Goal: Task Accomplishment & Management: Manage account settings

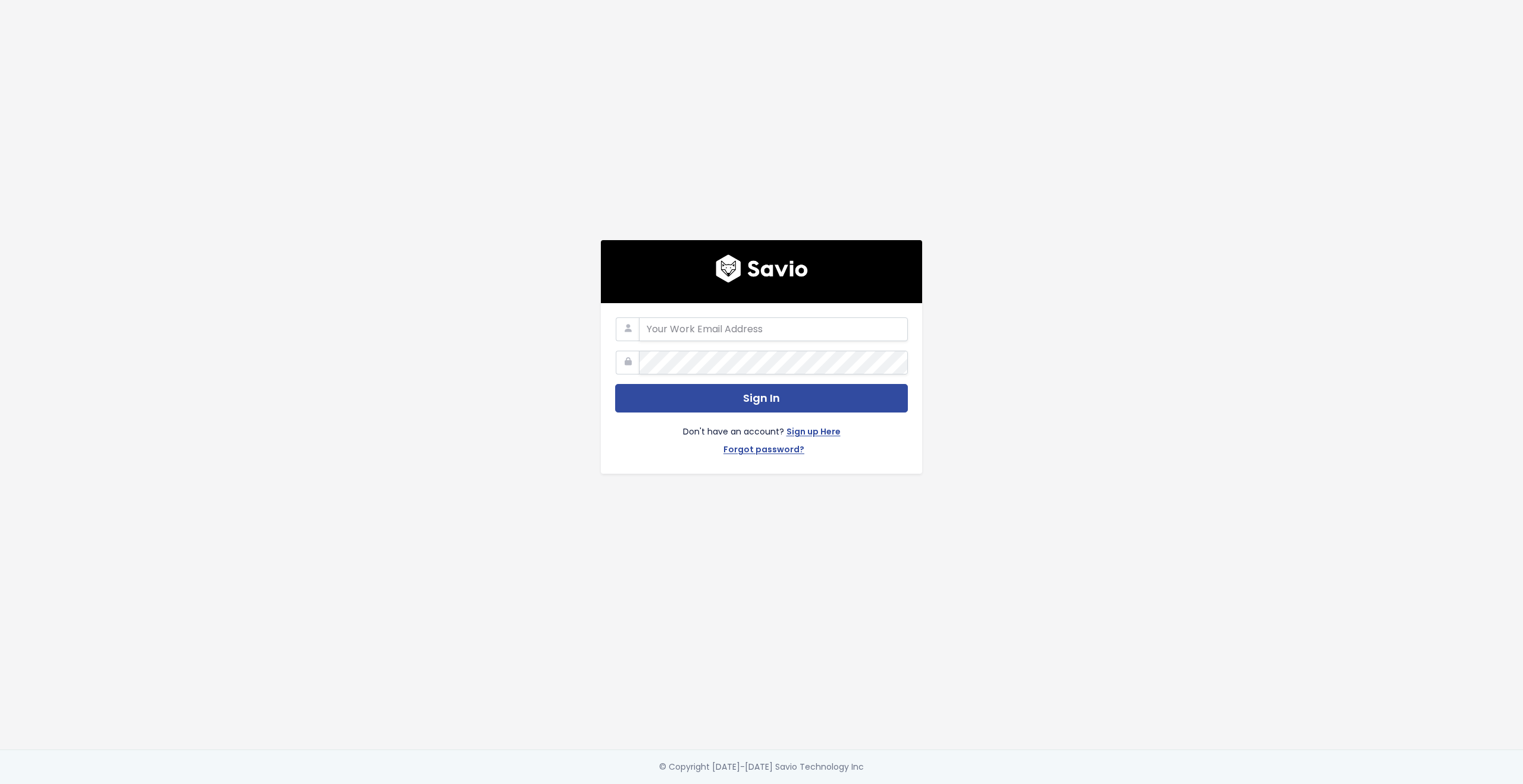
click at [892, 783] on com-1password-button at bounding box center [761, 784] width 1523 height 0
type input "customerservice@hole19golf.com"
click at [432, 367] on div "customerservice@hole19golf.com Sign In Don't have an account? Sign up Here Forg…" at bounding box center [762, 375] width 678 height 750
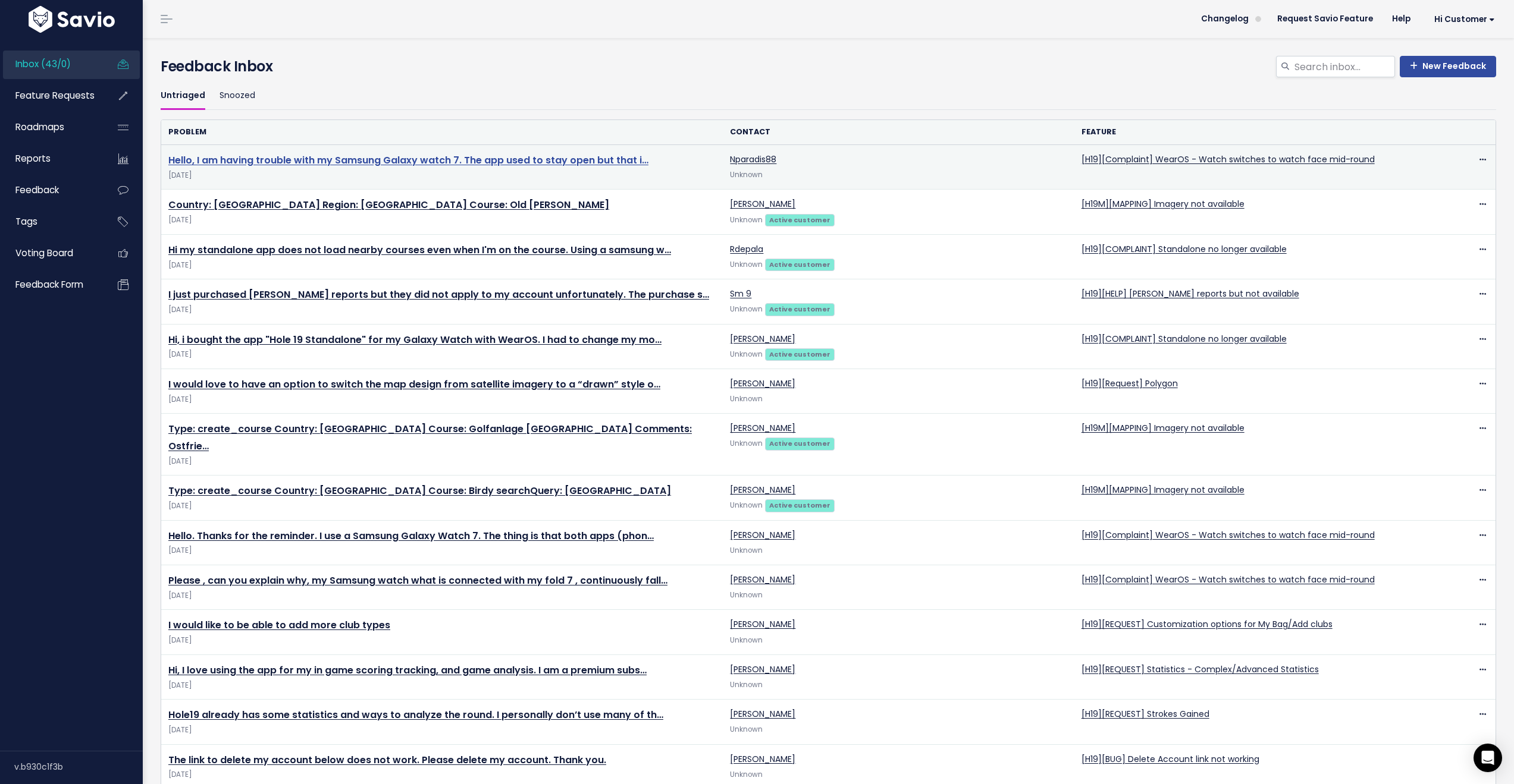
click at [439, 158] on link "Hello, I am having trouble with my Samsung Galaxy watch 7. The app used to stay…" at bounding box center [408, 160] width 480 height 14
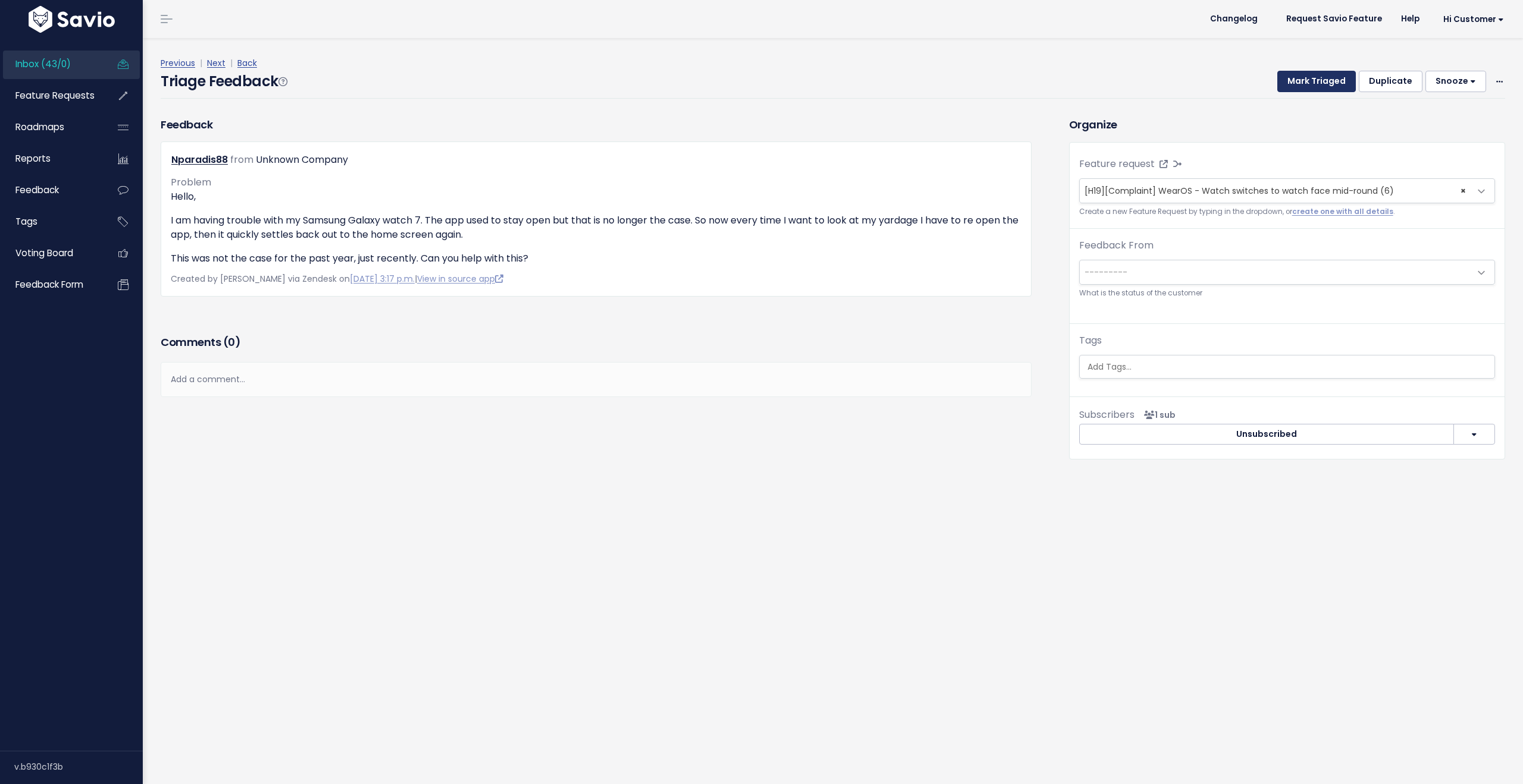
click at [1312, 85] on button "Mark Triaged" at bounding box center [1317, 81] width 79 height 21
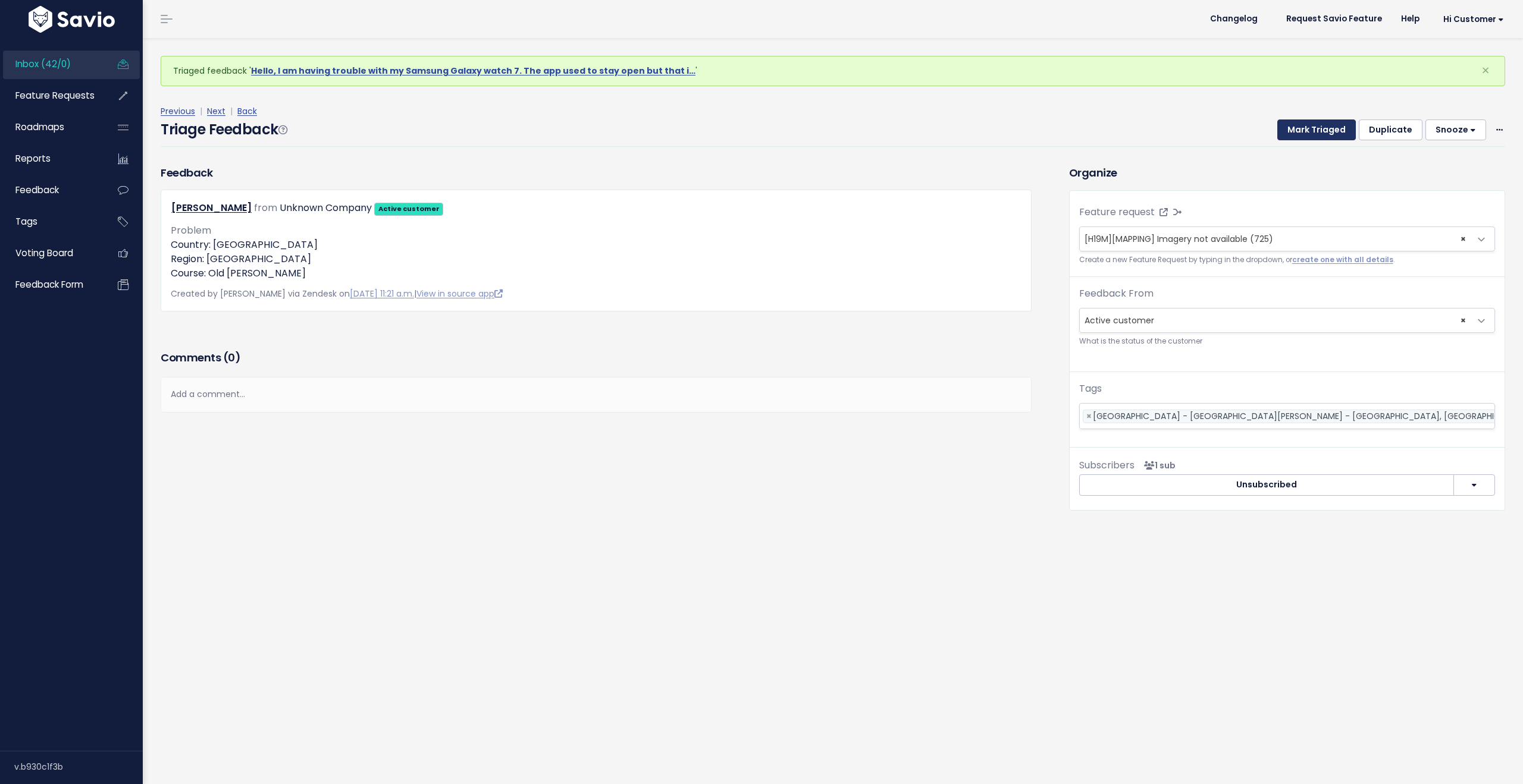
click at [1311, 130] on button "Mark Triaged" at bounding box center [1317, 130] width 79 height 21
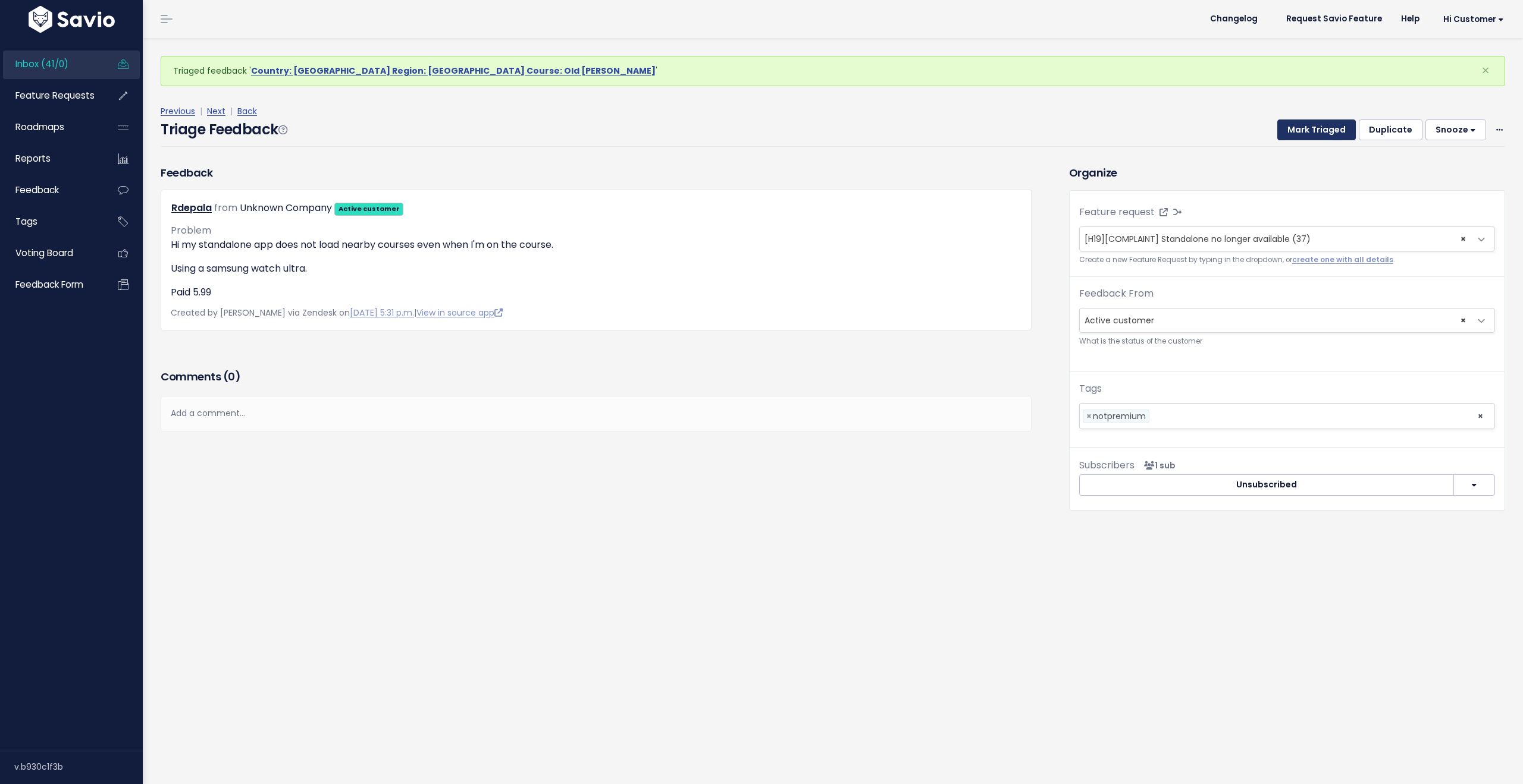
click at [1308, 135] on button "Mark Triaged" at bounding box center [1317, 130] width 79 height 21
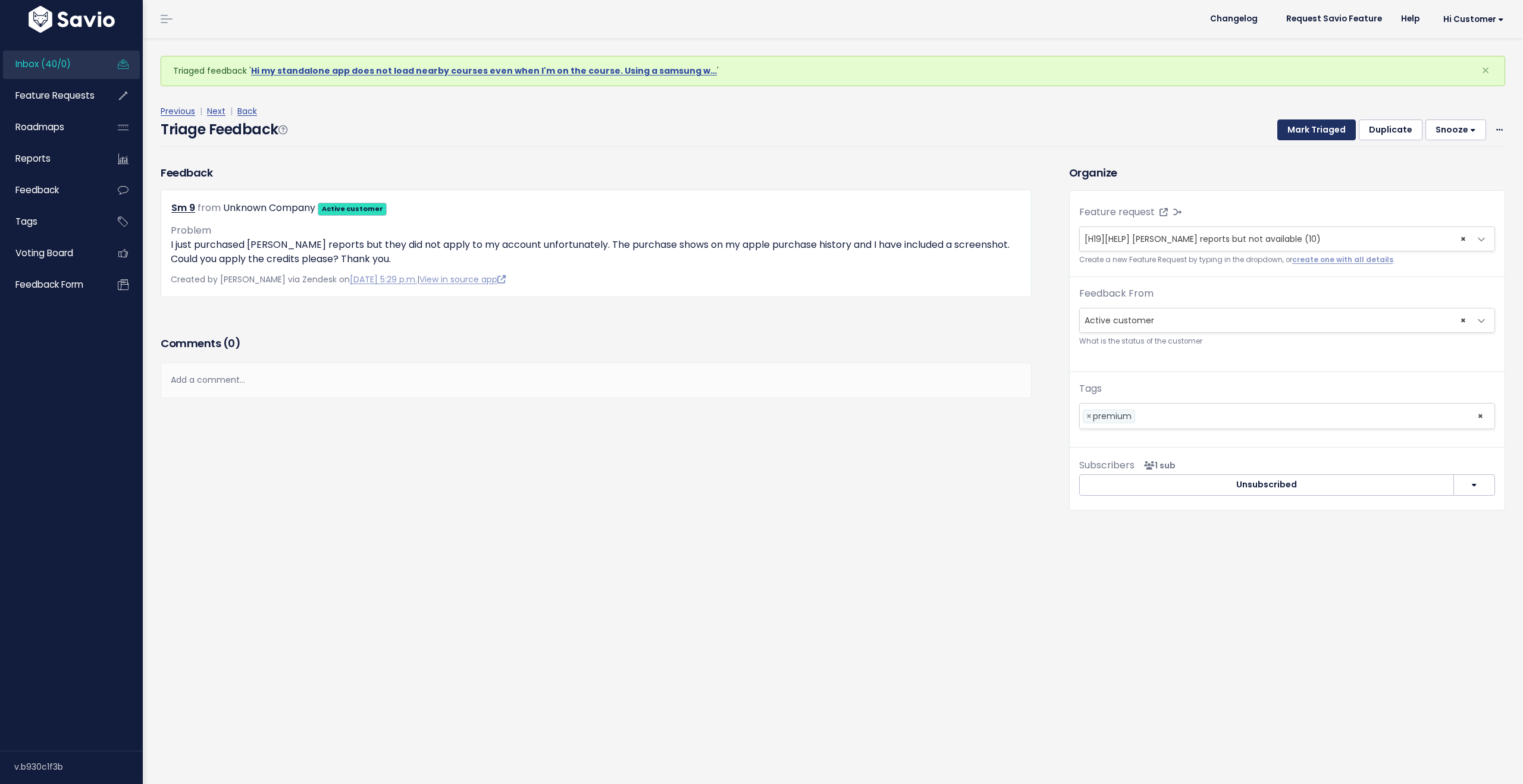
click at [1308, 135] on button "Mark Triaged" at bounding box center [1317, 130] width 79 height 21
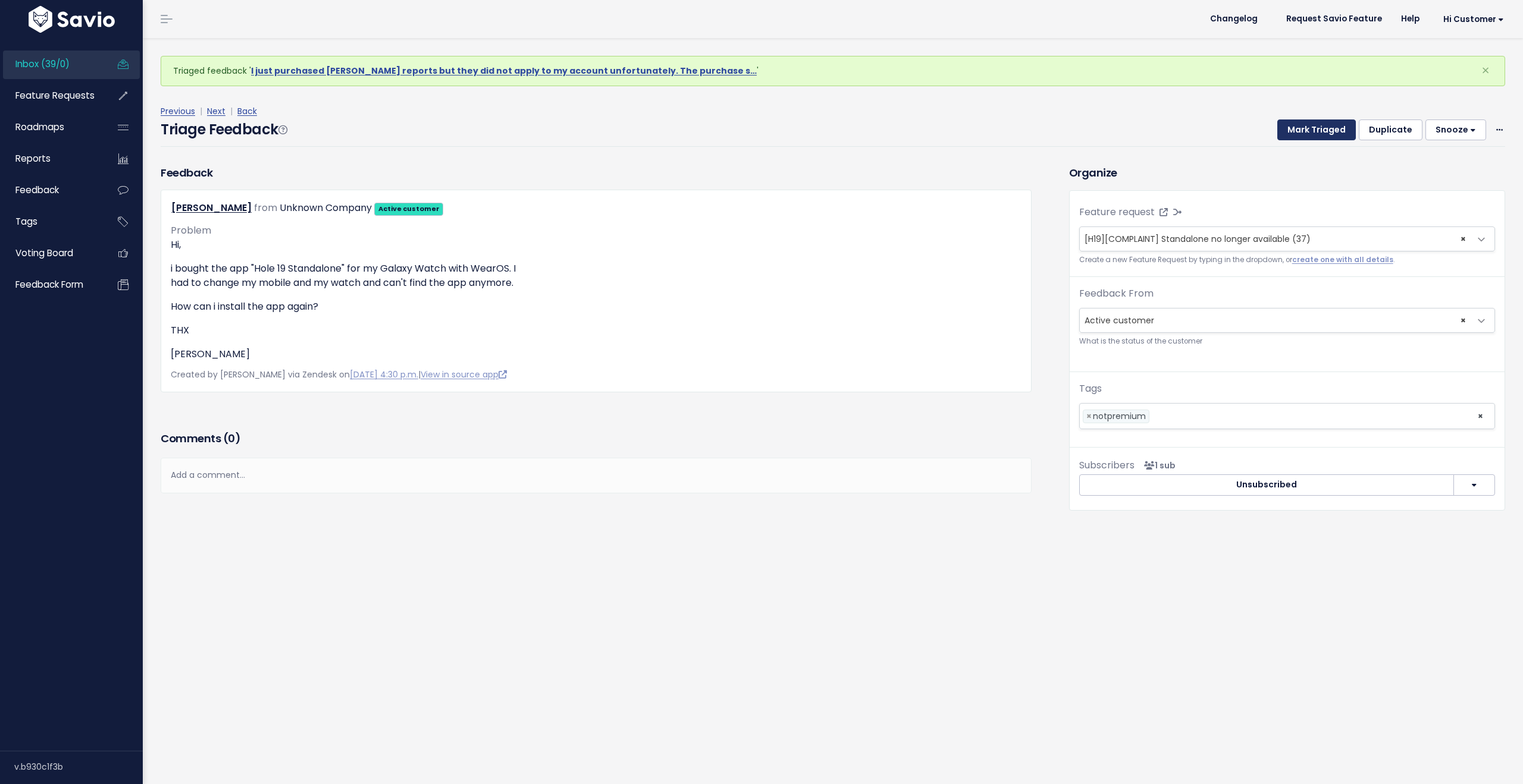
click at [1308, 135] on button "Mark Triaged" at bounding box center [1317, 130] width 79 height 21
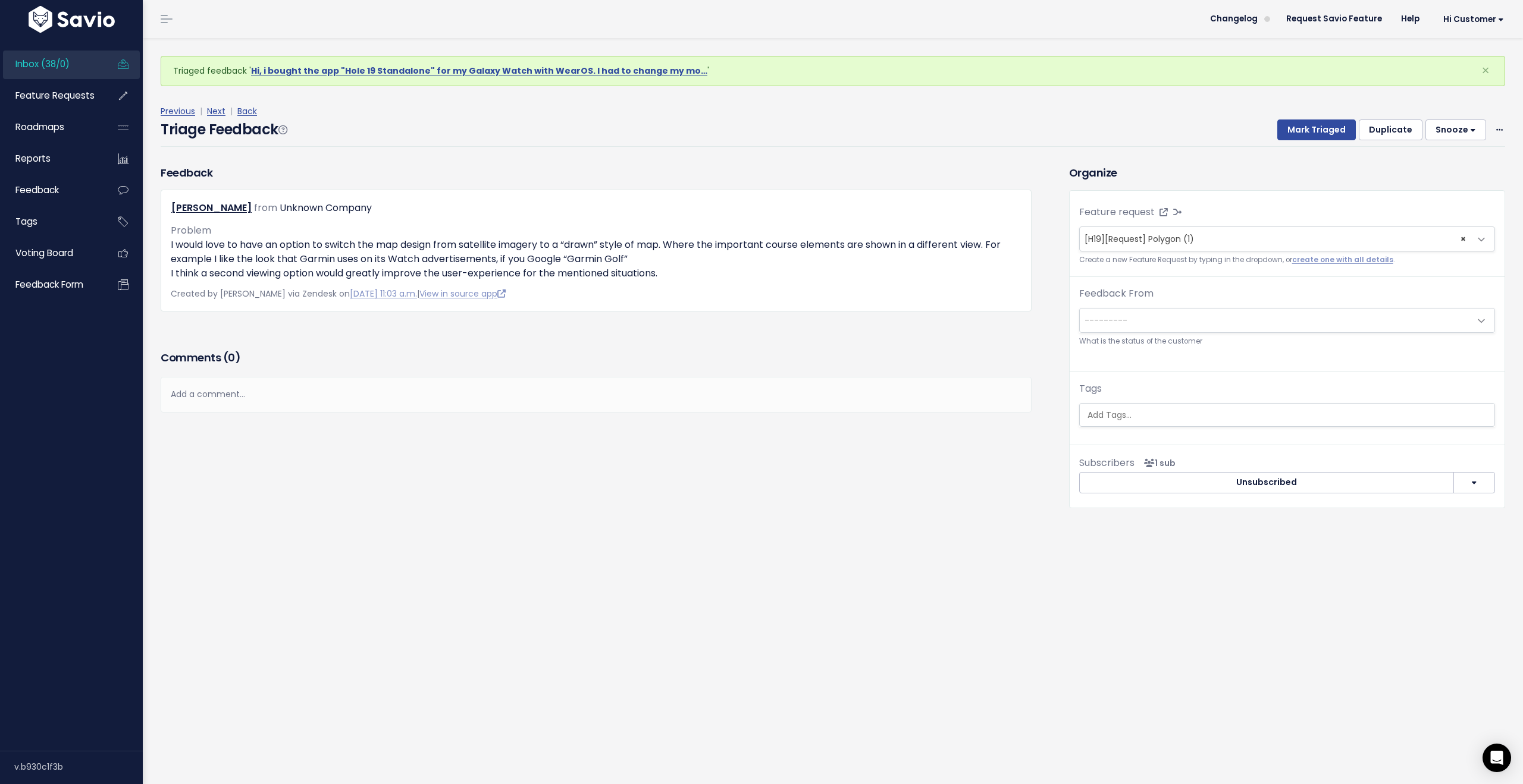
click at [67, 60] on span "Inbox (38/0)" at bounding box center [43, 63] width 54 height 12
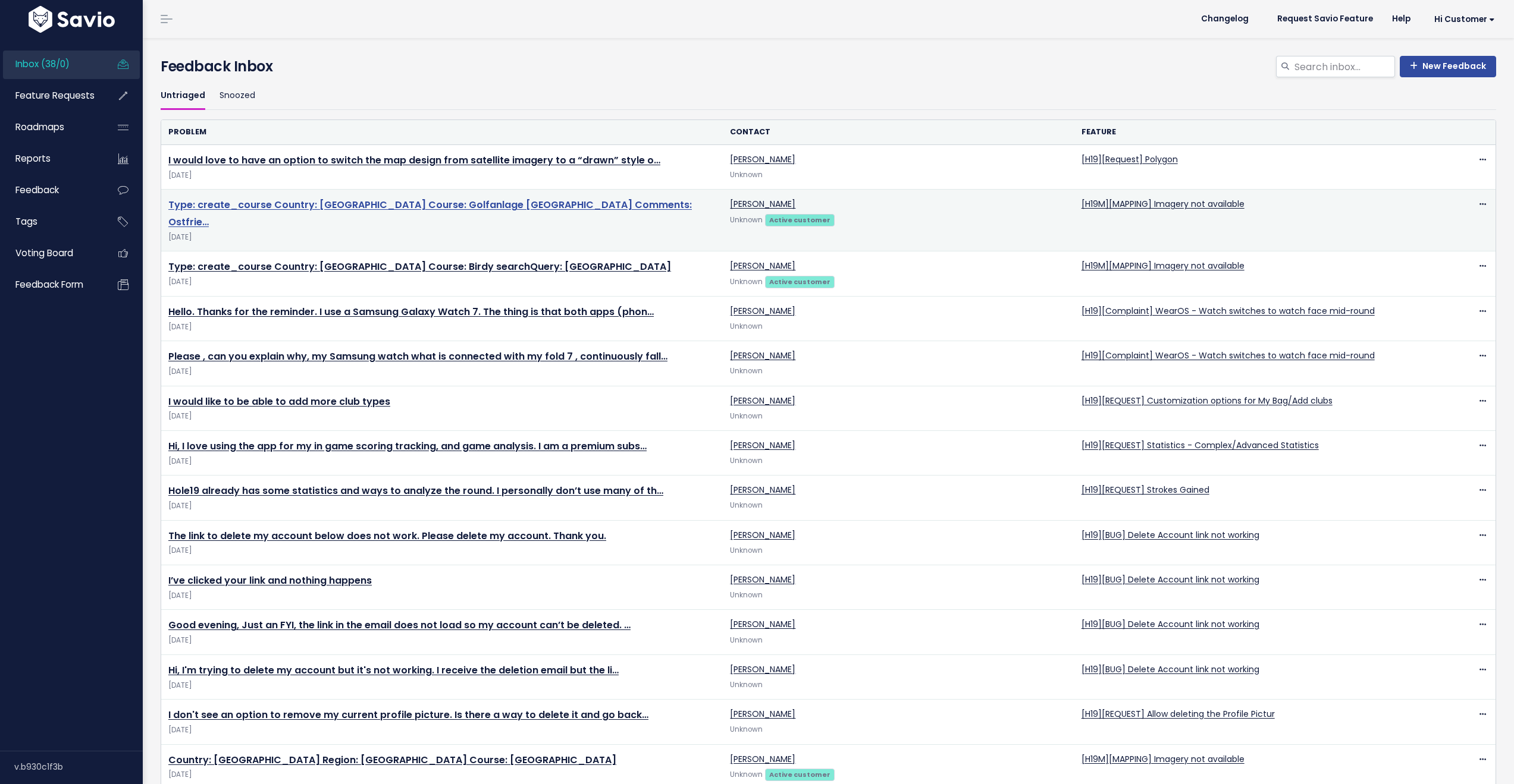
click at [589, 200] on link "Type: create_course Country: Deutschland Course: Golfanlage Schloss Lütetsburg …" at bounding box center [430, 214] width 523 height 31
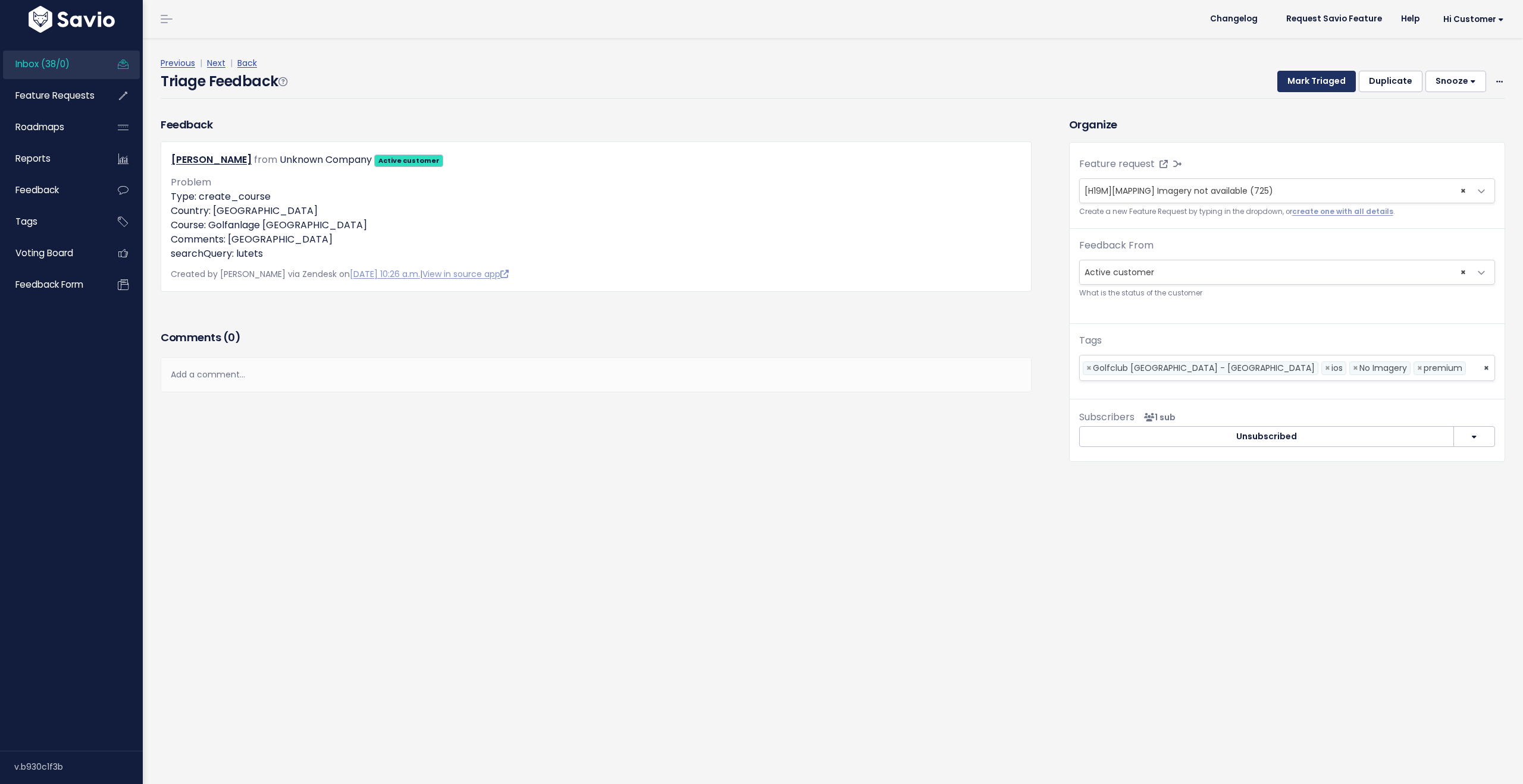
click at [1312, 79] on button "Mark Triaged" at bounding box center [1317, 81] width 79 height 21
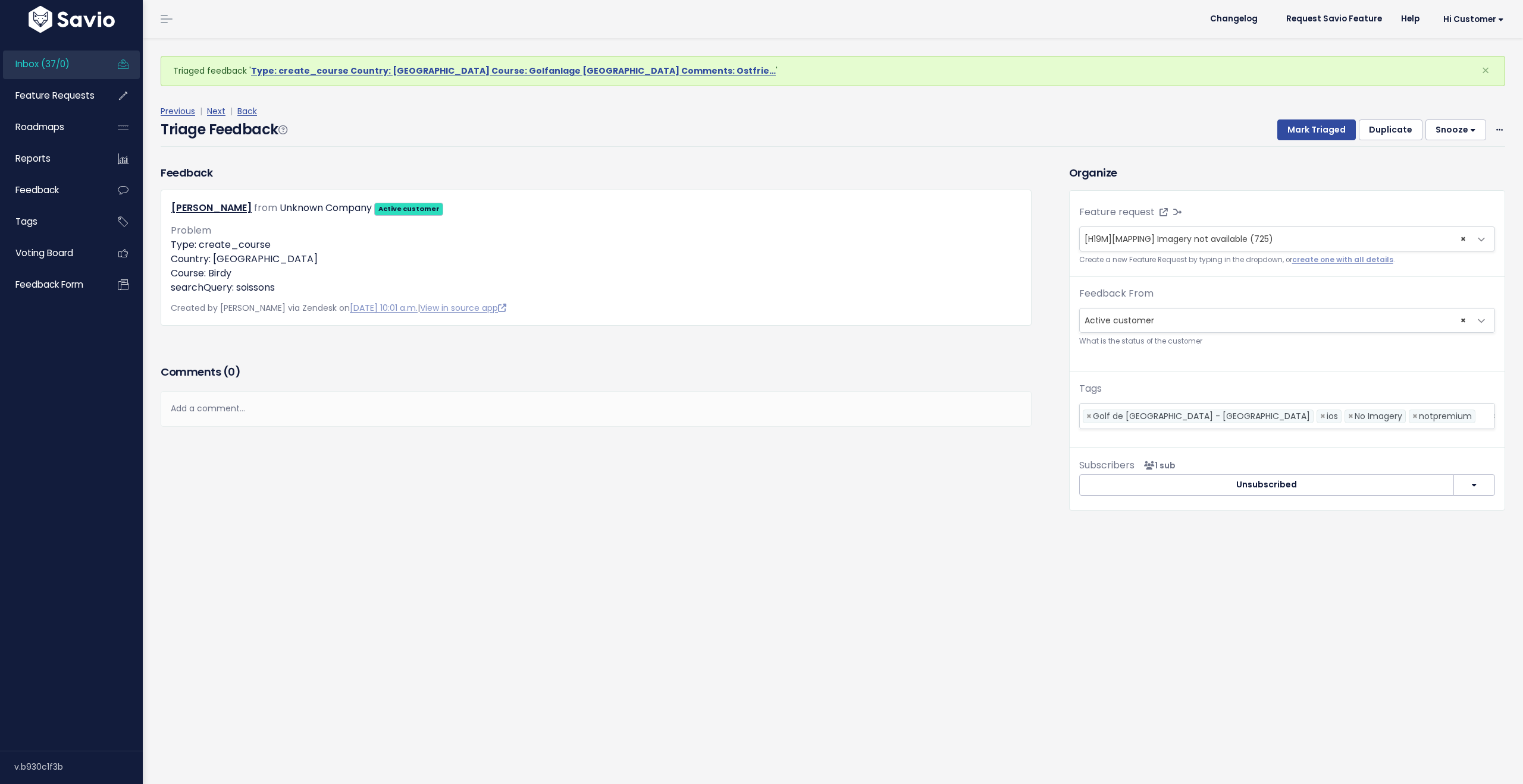
click at [1312, 116] on div "Previous | Next | Back" at bounding box center [833, 111] width 1345 height 15
click at [1310, 130] on button "Mark Triaged" at bounding box center [1317, 130] width 79 height 21
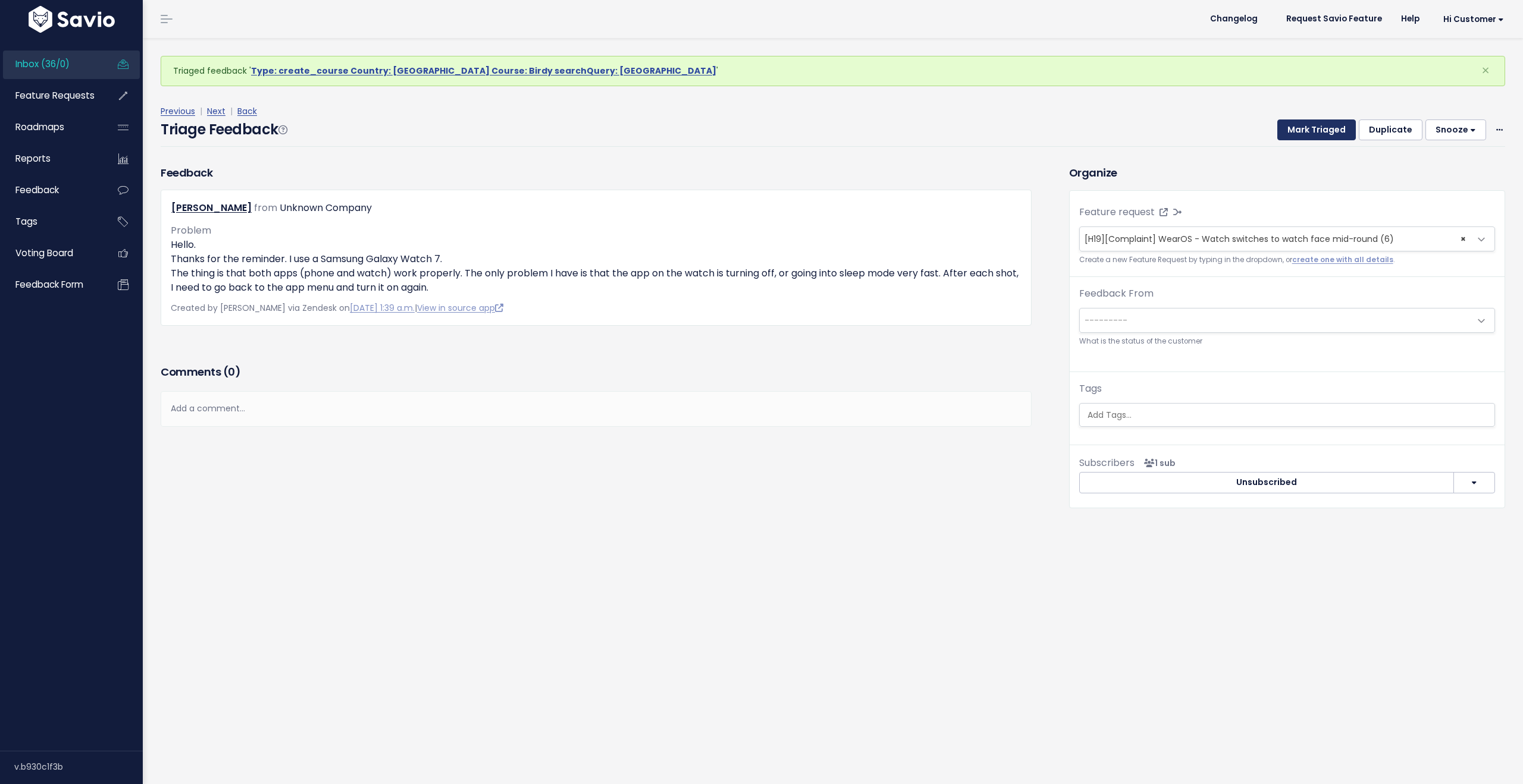
click at [1305, 137] on button "Mark Triaged" at bounding box center [1317, 130] width 79 height 21
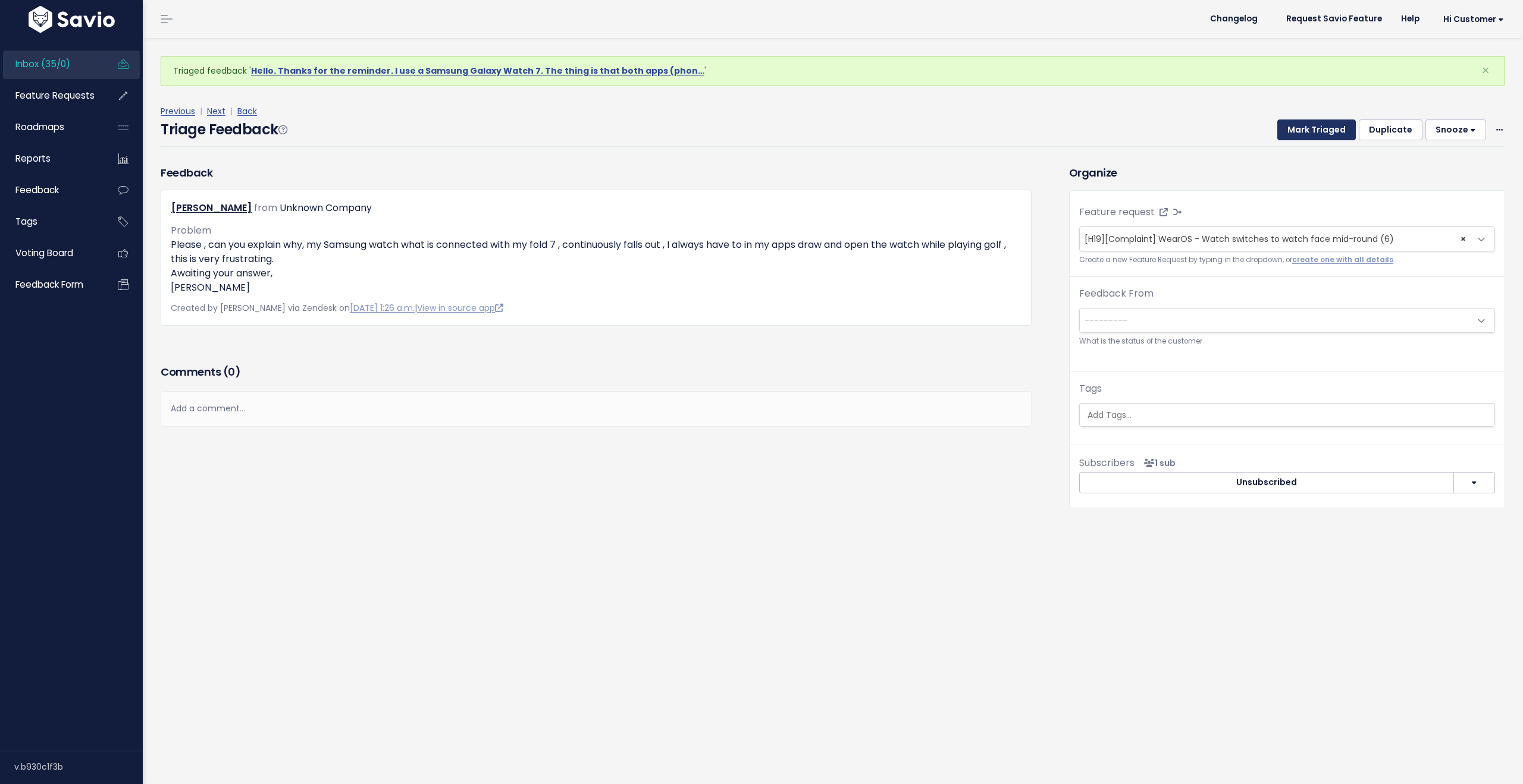
click at [1302, 134] on button "Mark Triaged" at bounding box center [1317, 130] width 79 height 21
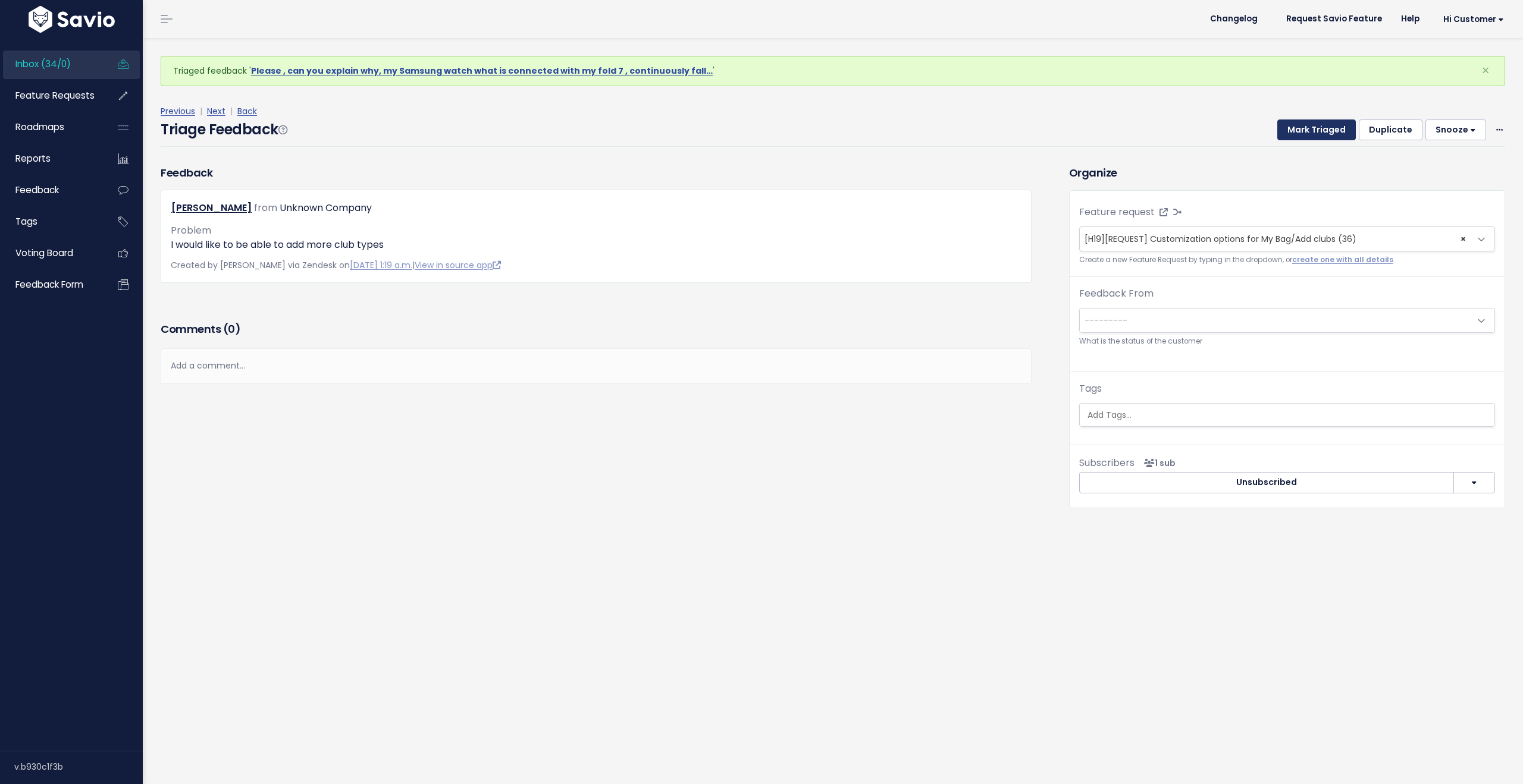
click at [1302, 134] on button "Mark Triaged" at bounding box center [1317, 130] width 79 height 21
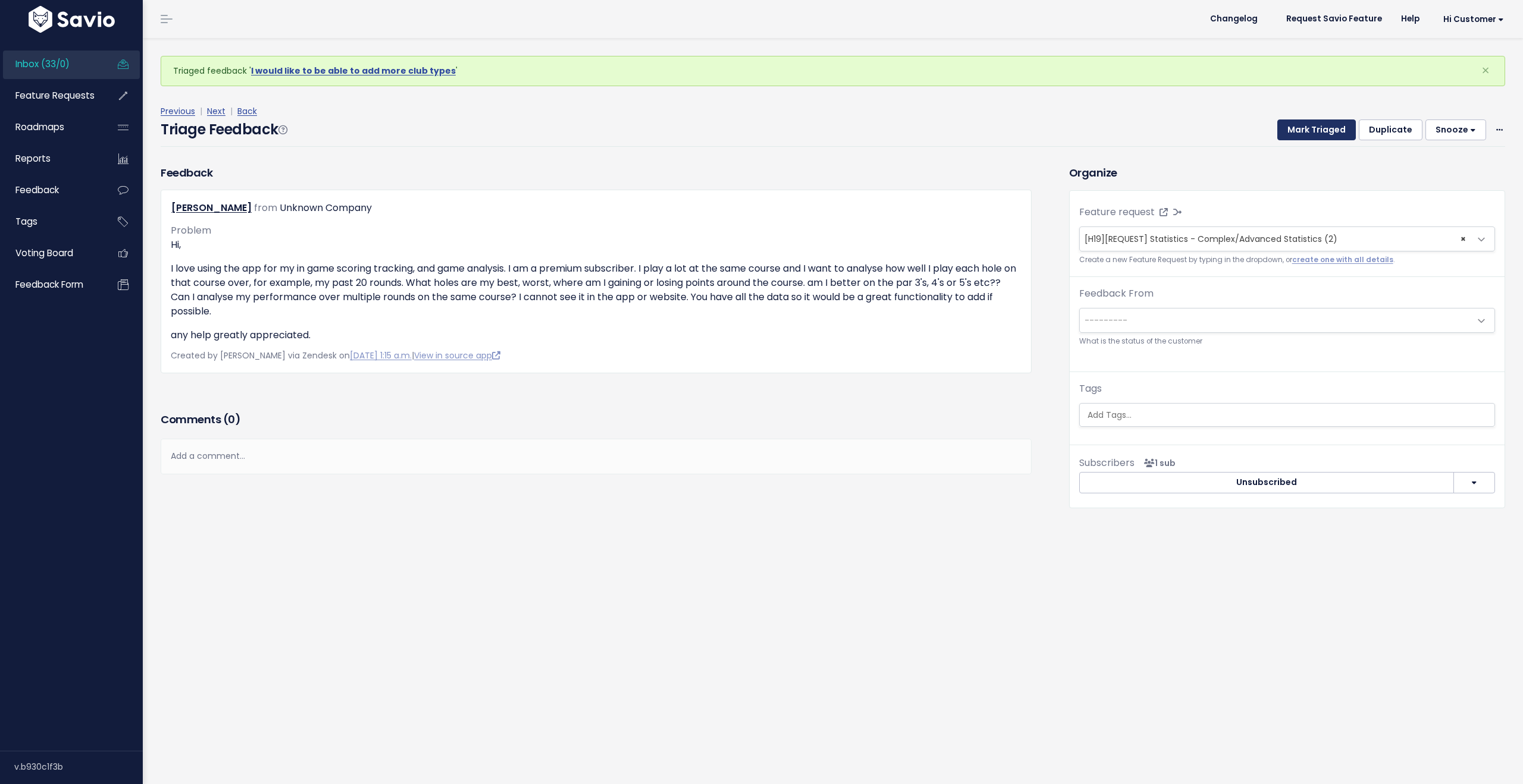
click at [1302, 134] on button "Mark Triaged" at bounding box center [1317, 130] width 79 height 21
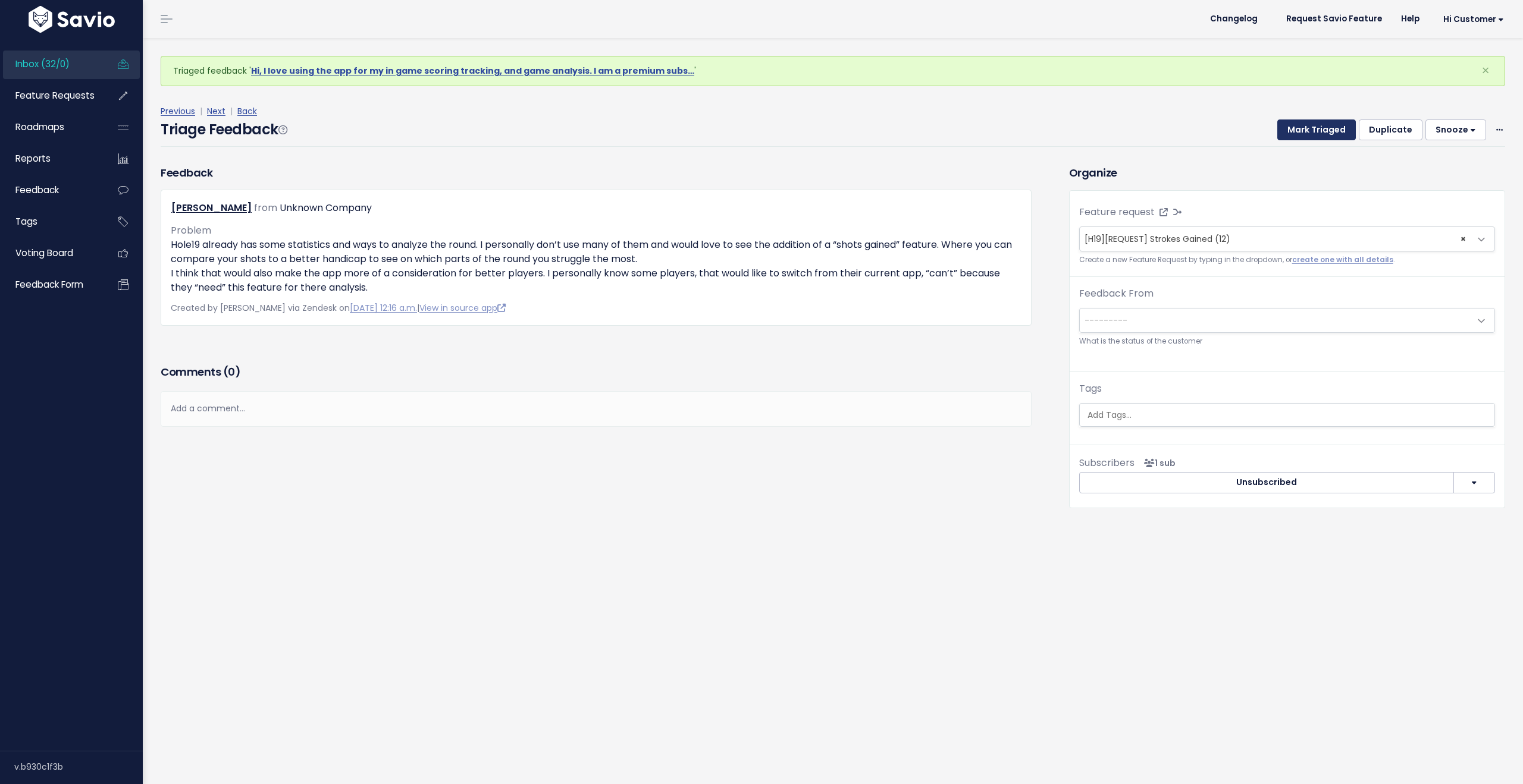
click at [1302, 134] on button "Mark Triaged" at bounding box center [1317, 130] width 79 height 21
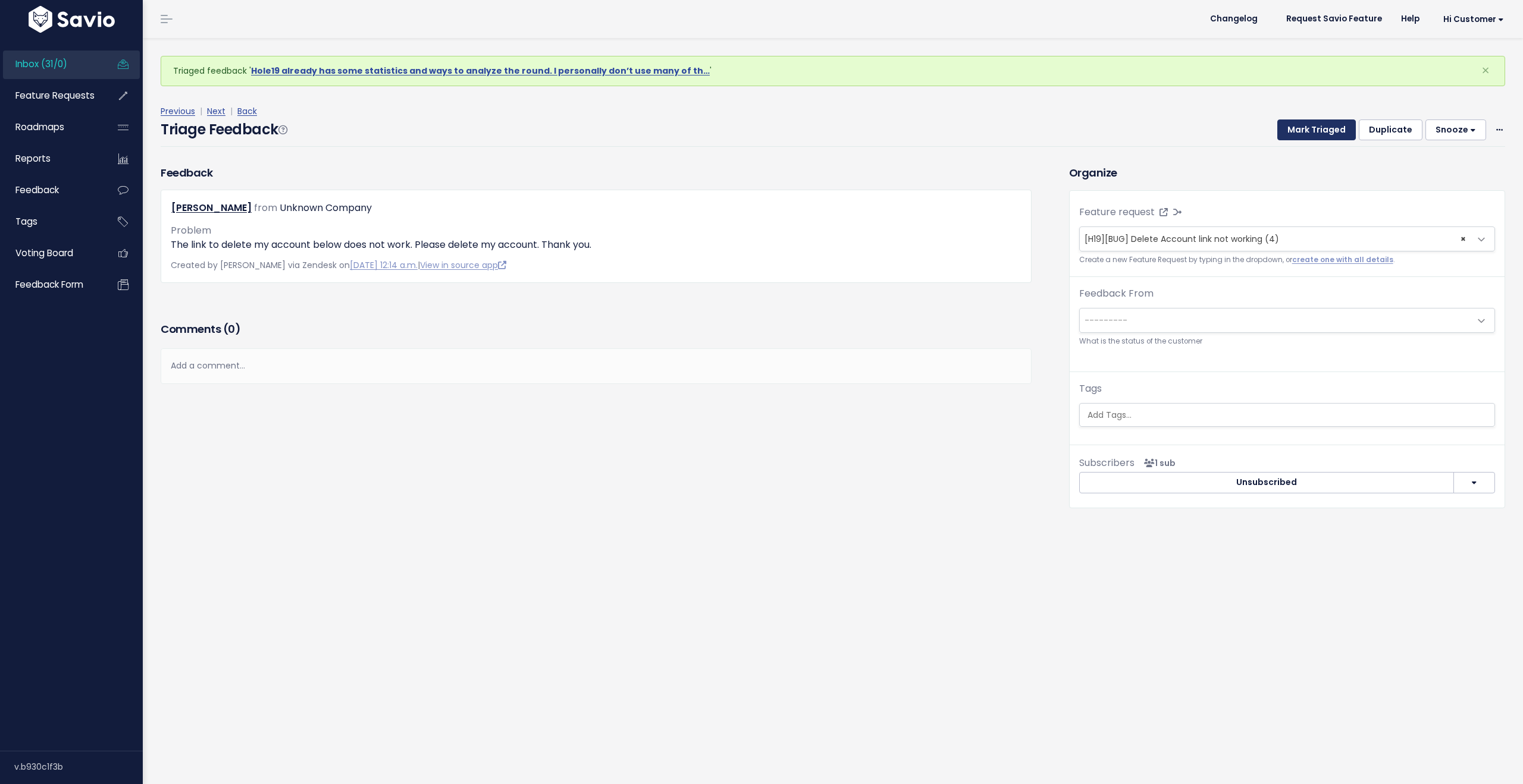
click at [1302, 134] on button "Mark Triaged" at bounding box center [1317, 130] width 79 height 21
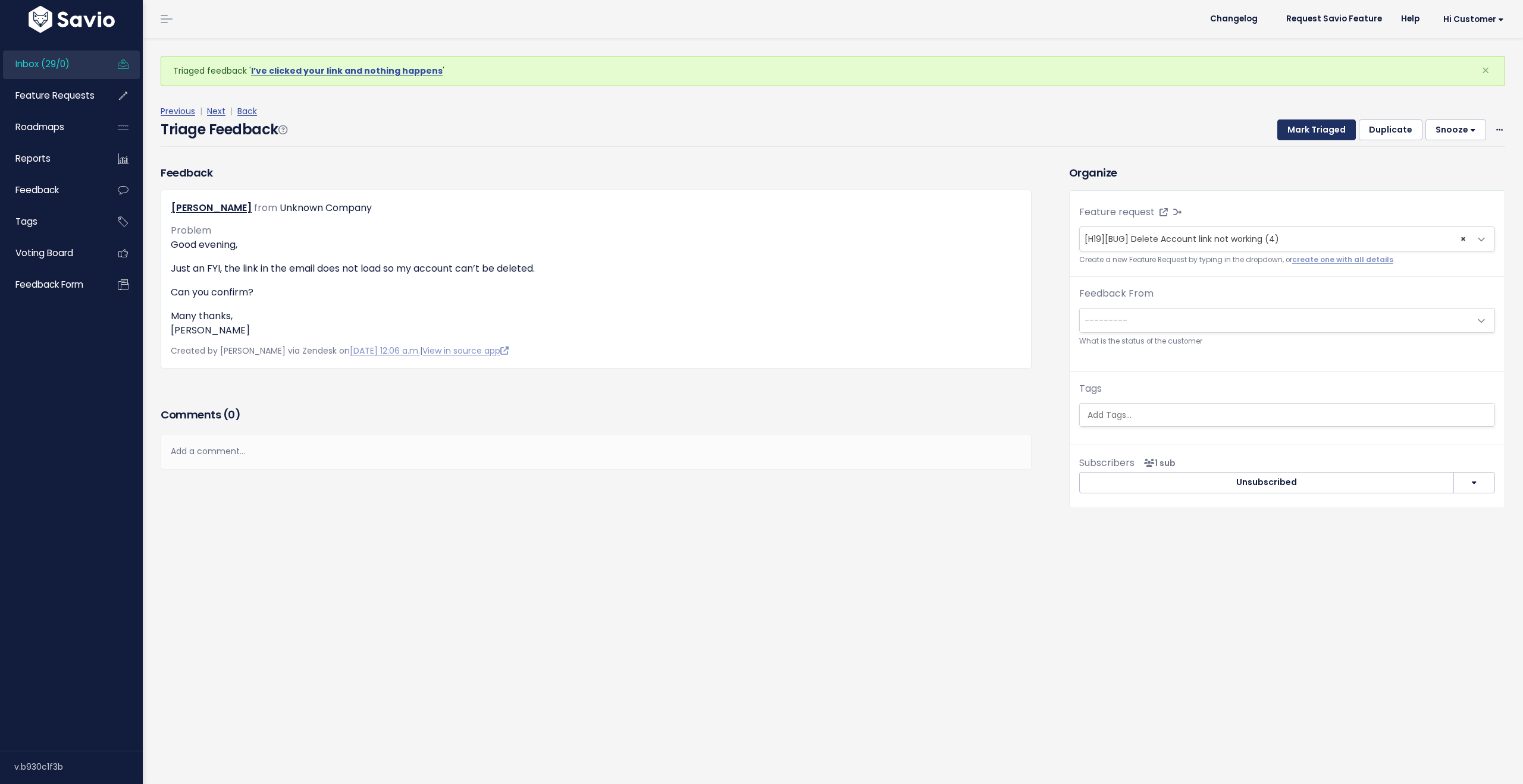
click at [1302, 134] on button "Mark Triaged" at bounding box center [1317, 130] width 79 height 21
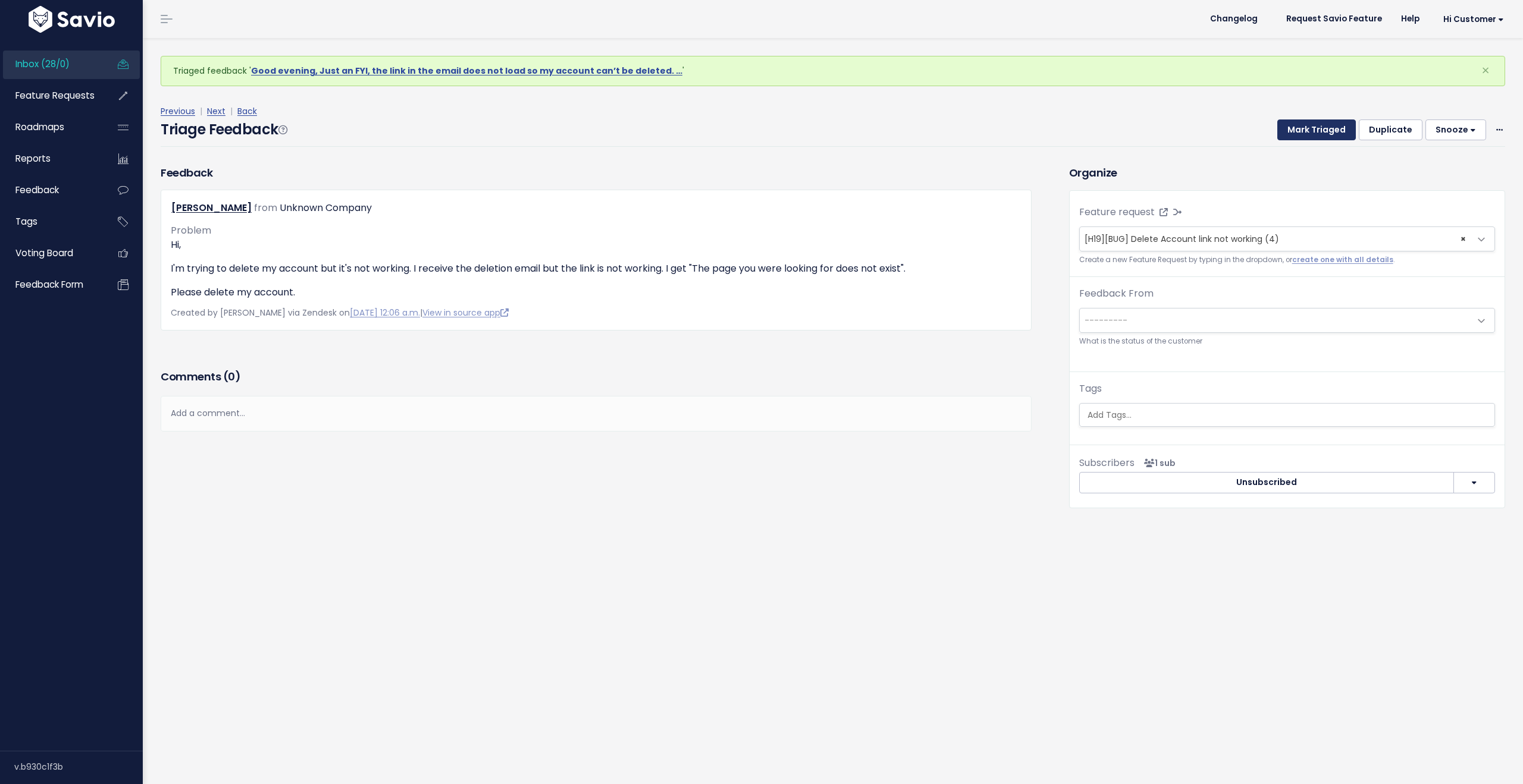
click at [1302, 134] on button "Mark Triaged" at bounding box center [1317, 130] width 79 height 21
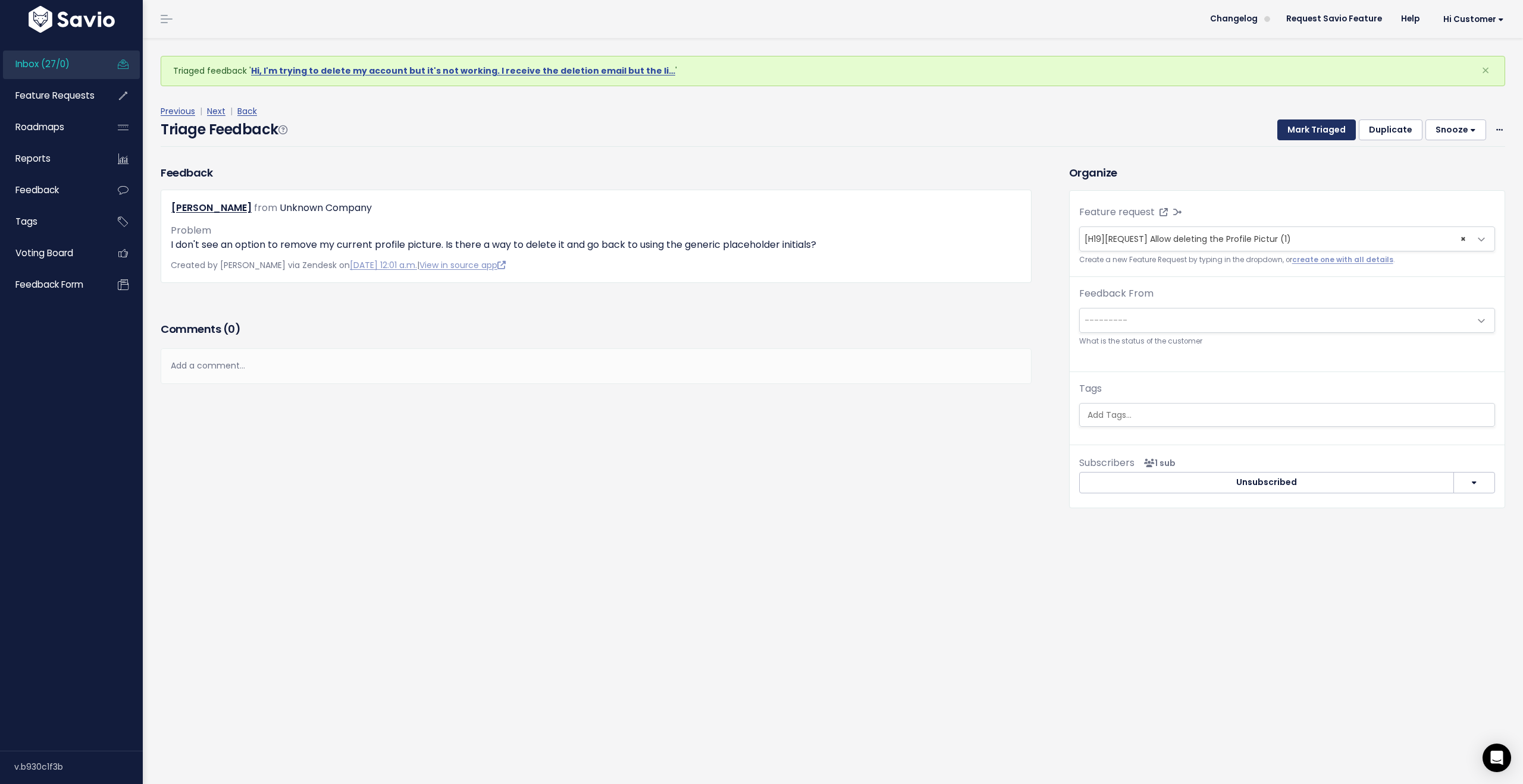
click at [1308, 128] on button "Mark Triaged" at bounding box center [1317, 130] width 79 height 21
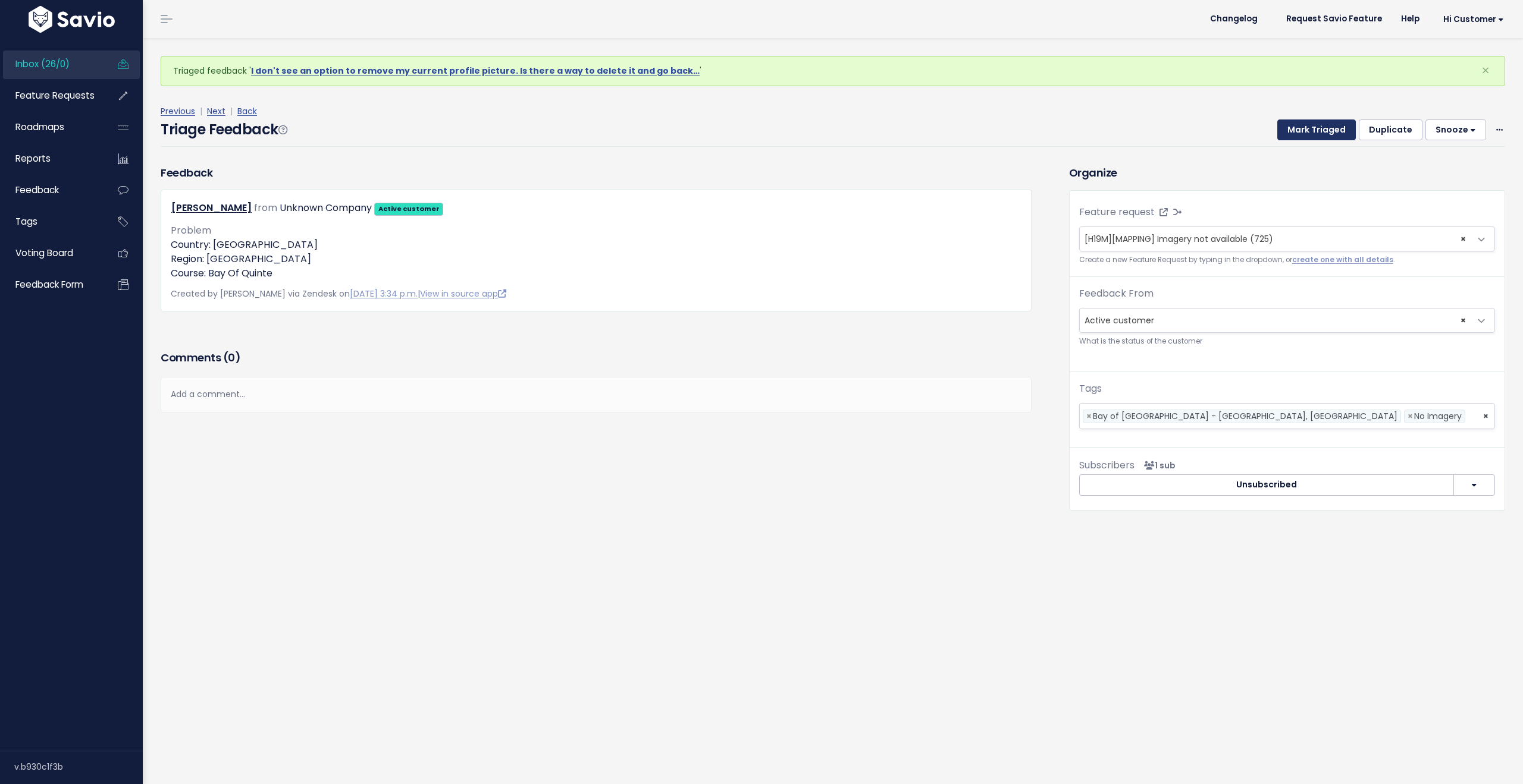
click at [1305, 131] on button "Mark Triaged" at bounding box center [1317, 130] width 79 height 21
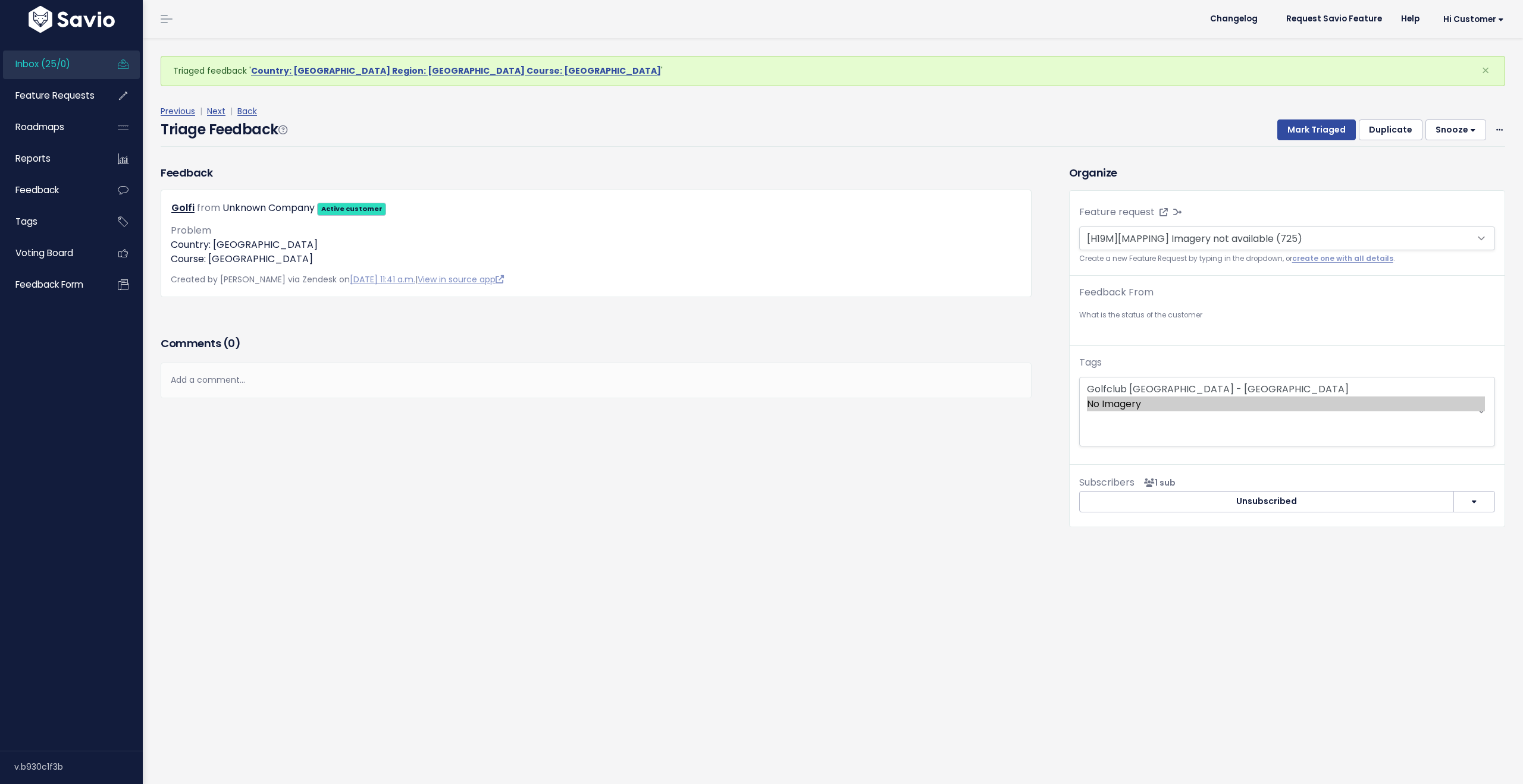
click at [1305, 131] on button "Mark Triaged" at bounding box center [1317, 130] width 79 height 21
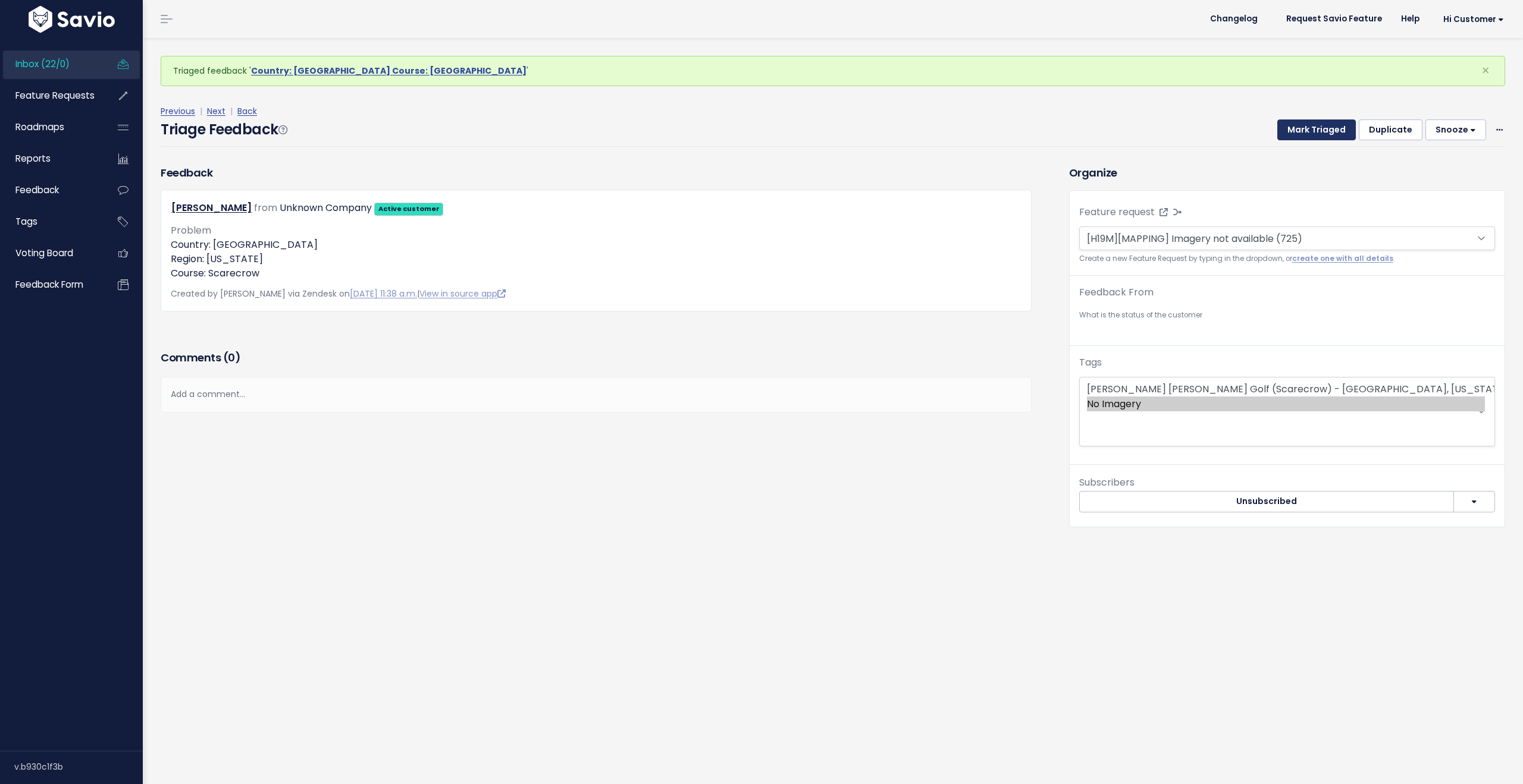
click at [1305, 131] on button "Mark Triaged" at bounding box center [1317, 130] width 79 height 21
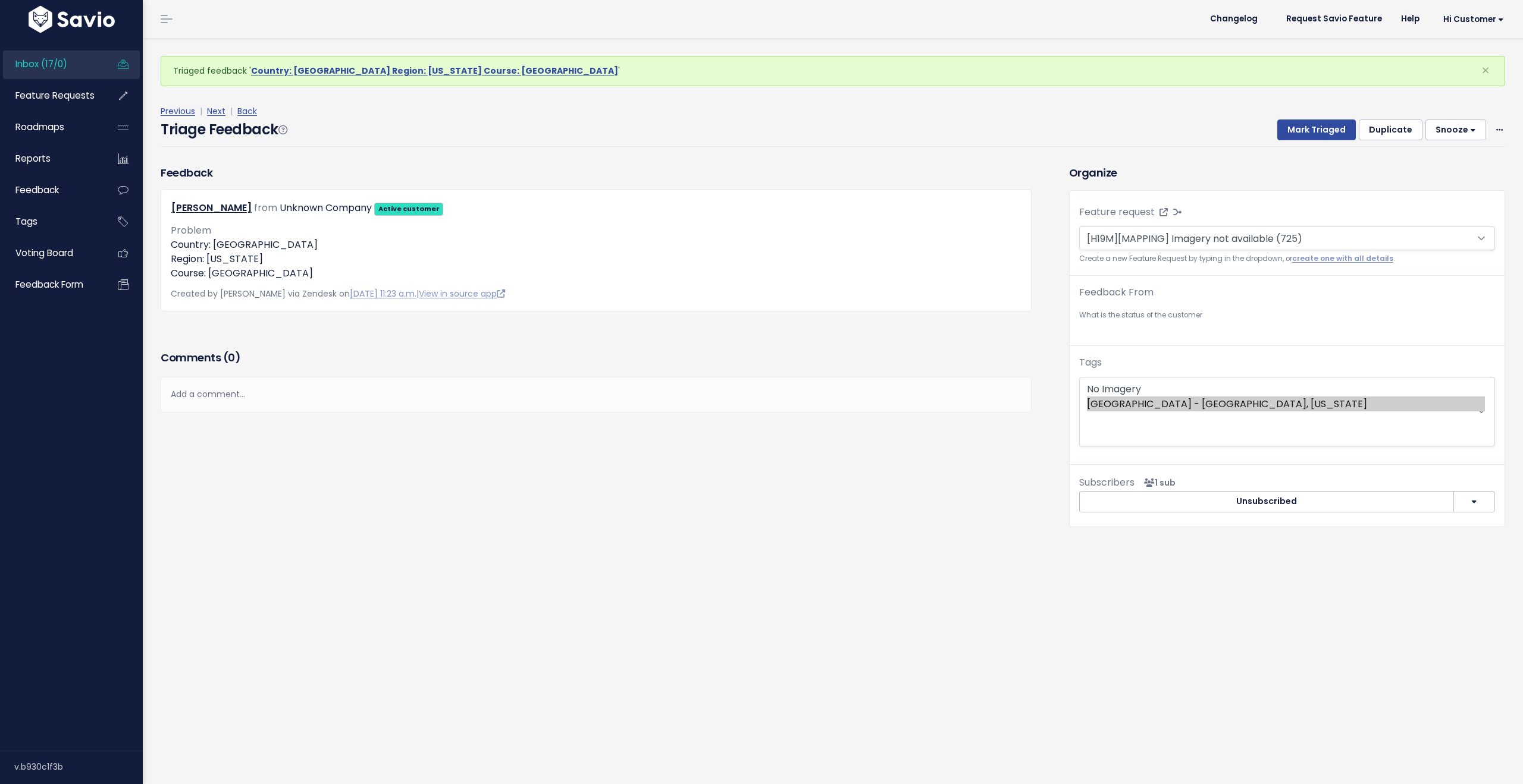
click at [1305, 131] on button "Mark Triaged" at bounding box center [1317, 130] width 79 height 21
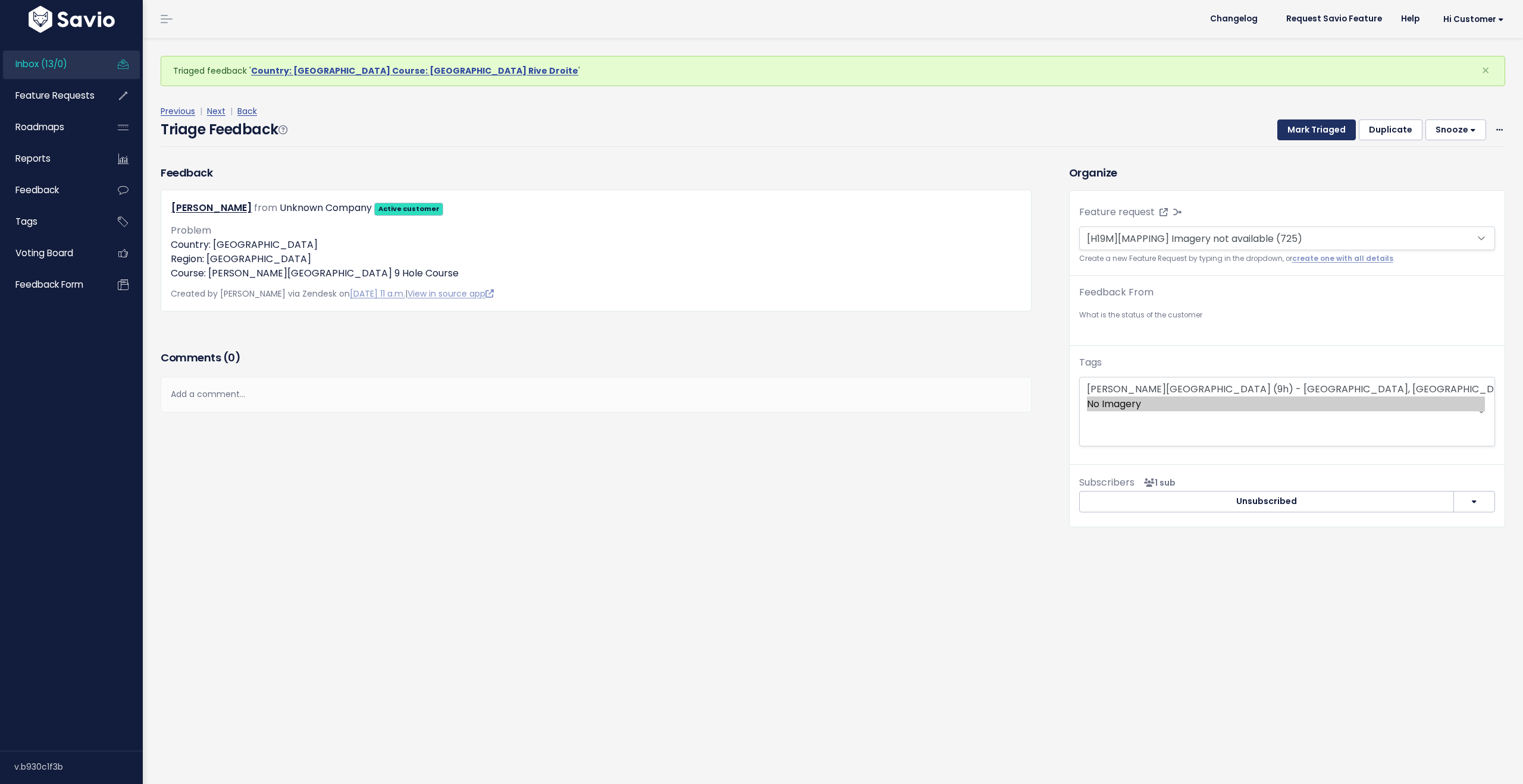
click at [1305, 131] on button "Mark Triaged" at bounding box center [1317, 130] width 79 height 21
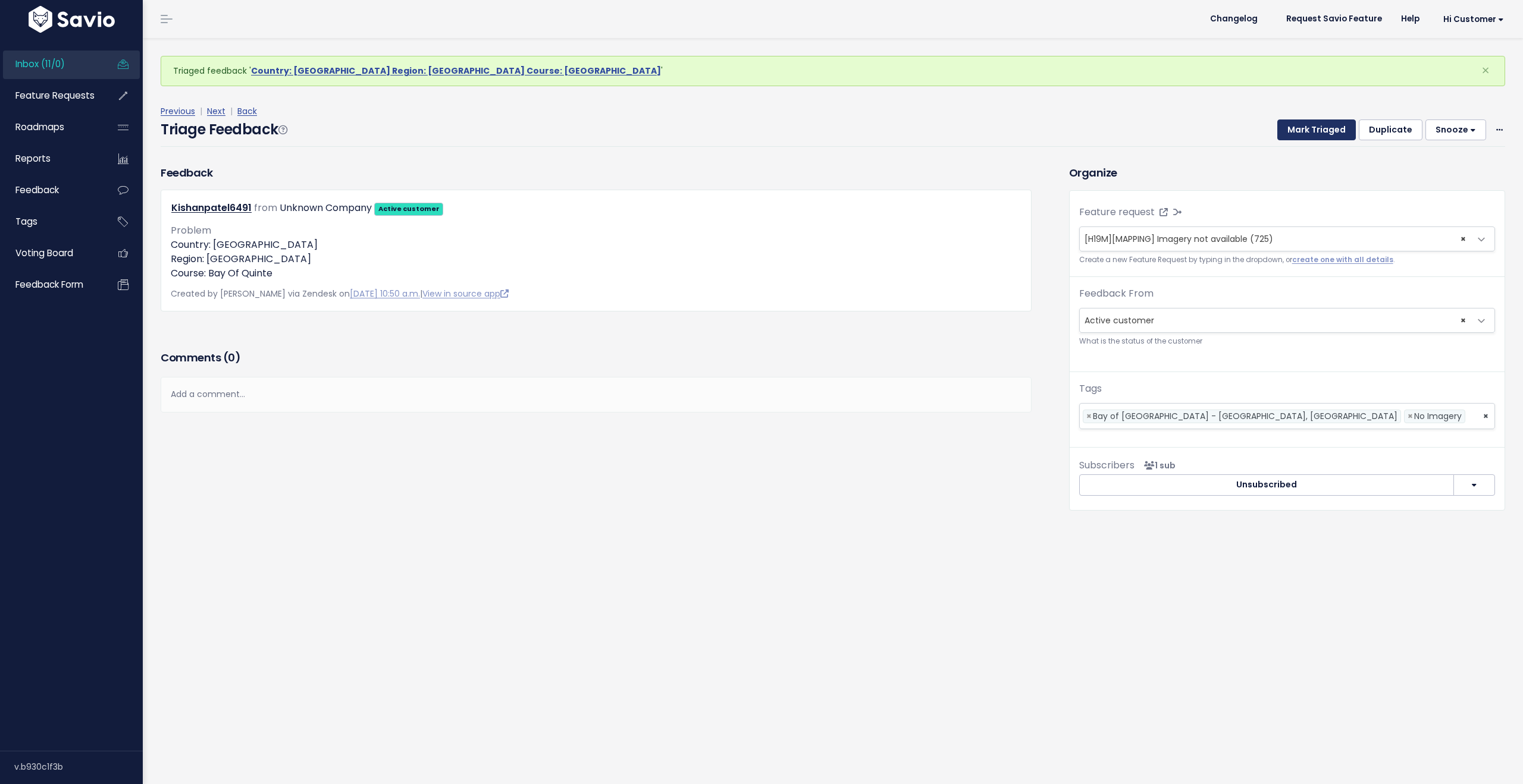
click at [1305, 131] on button "Mark Triaged" at bounding box center [1317, 130] width 79 height 21
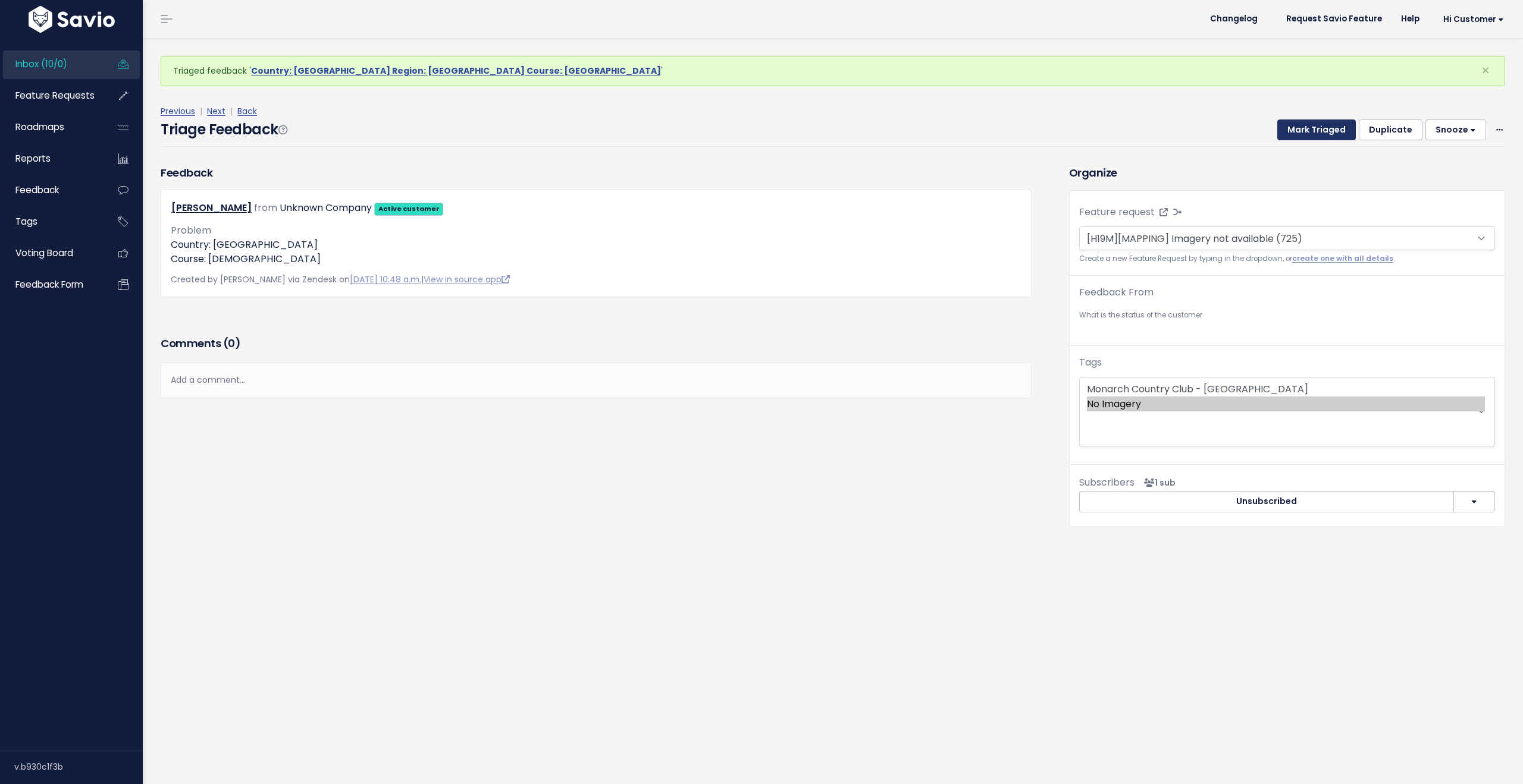
click at [1305, 131] on button "Mark Triaged" at bounding box center [1317, 130] width 79 height 21
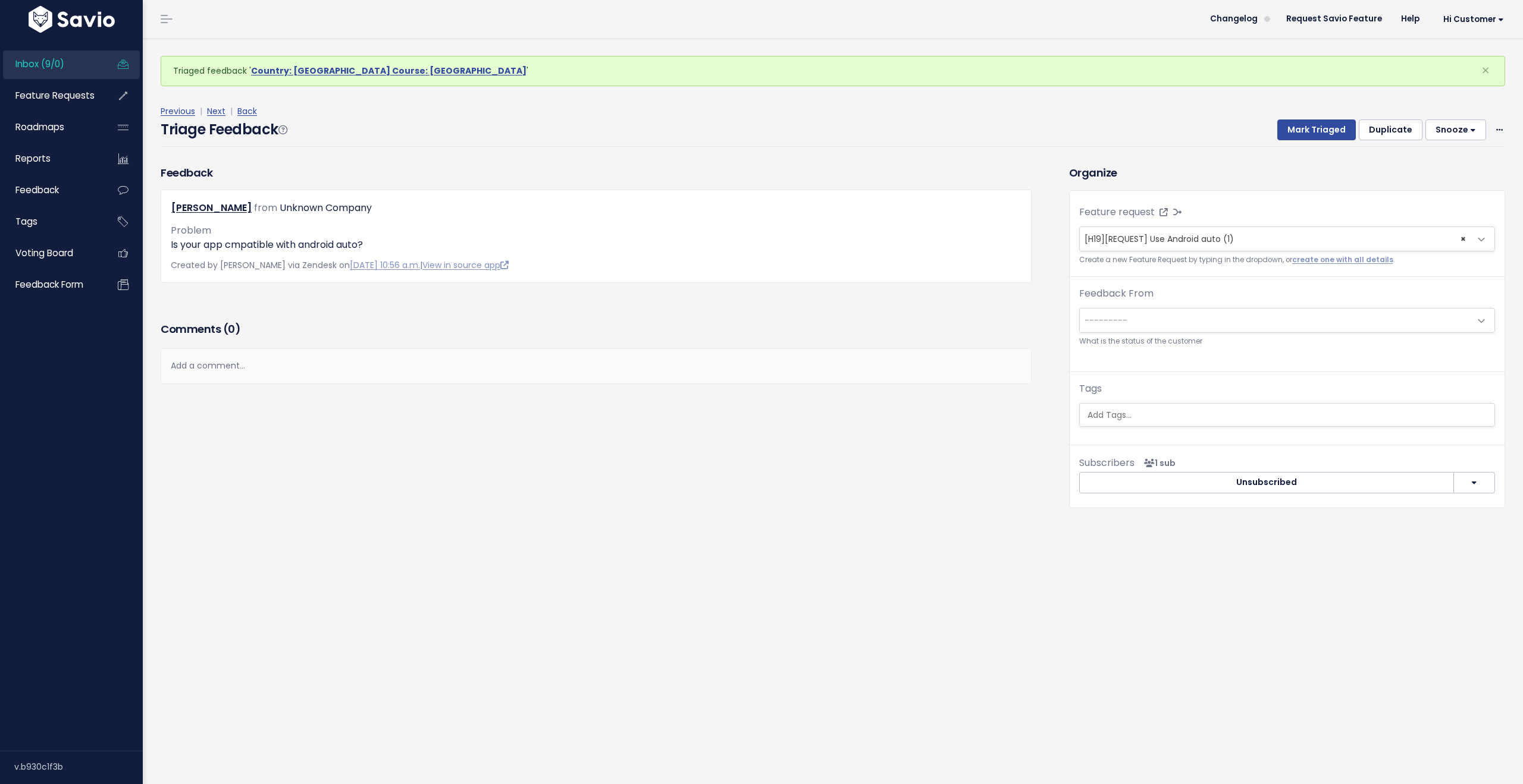
click at [44, 65] on span "Inbox (9/0)" at bounding box center [39, 63] width 48 height 12
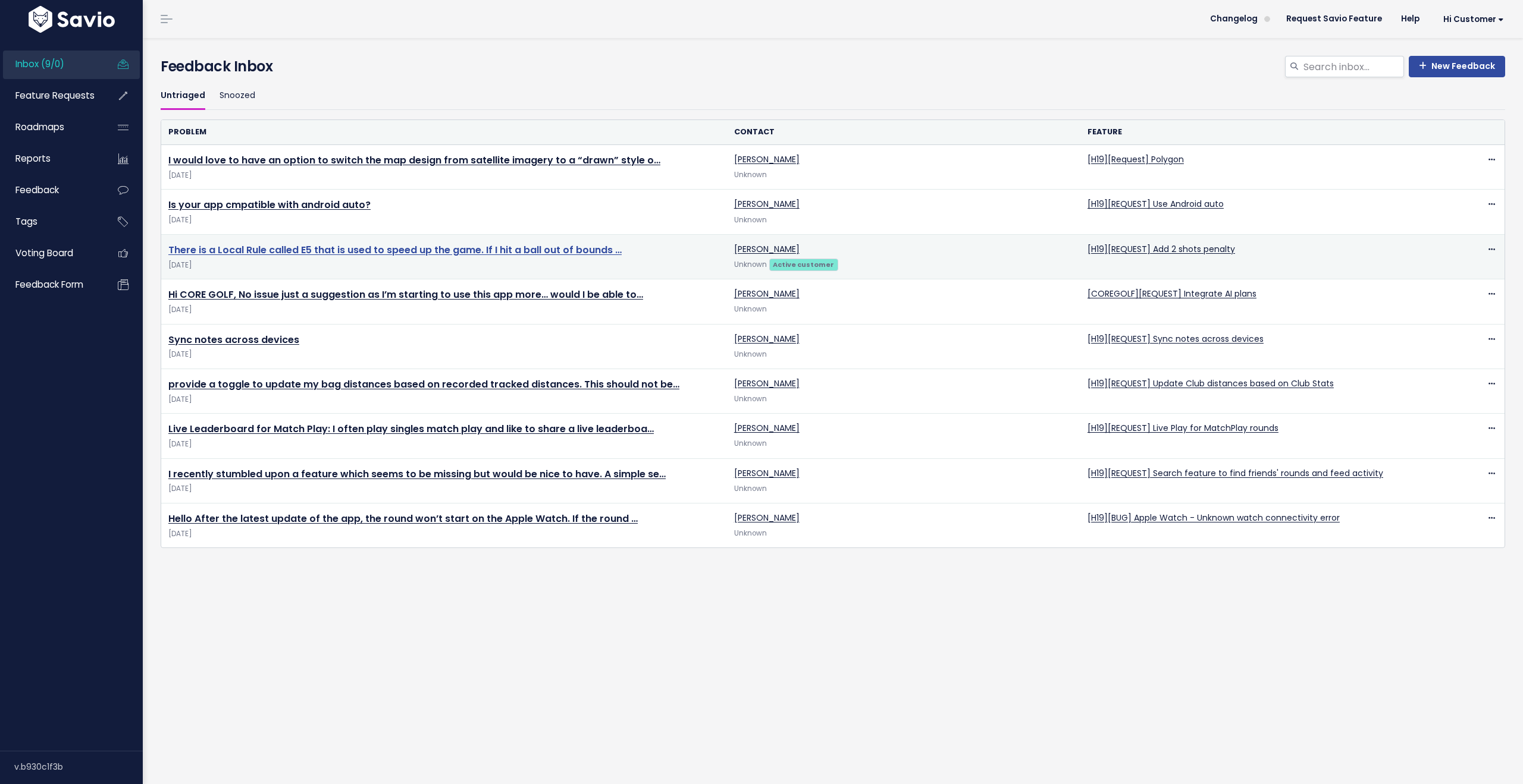
click at [553, 253] on link "There is a Local Rule called E5 that is used to speed up the game. If I hit a b…" at bounding box center [395, 250] width 454 height 14
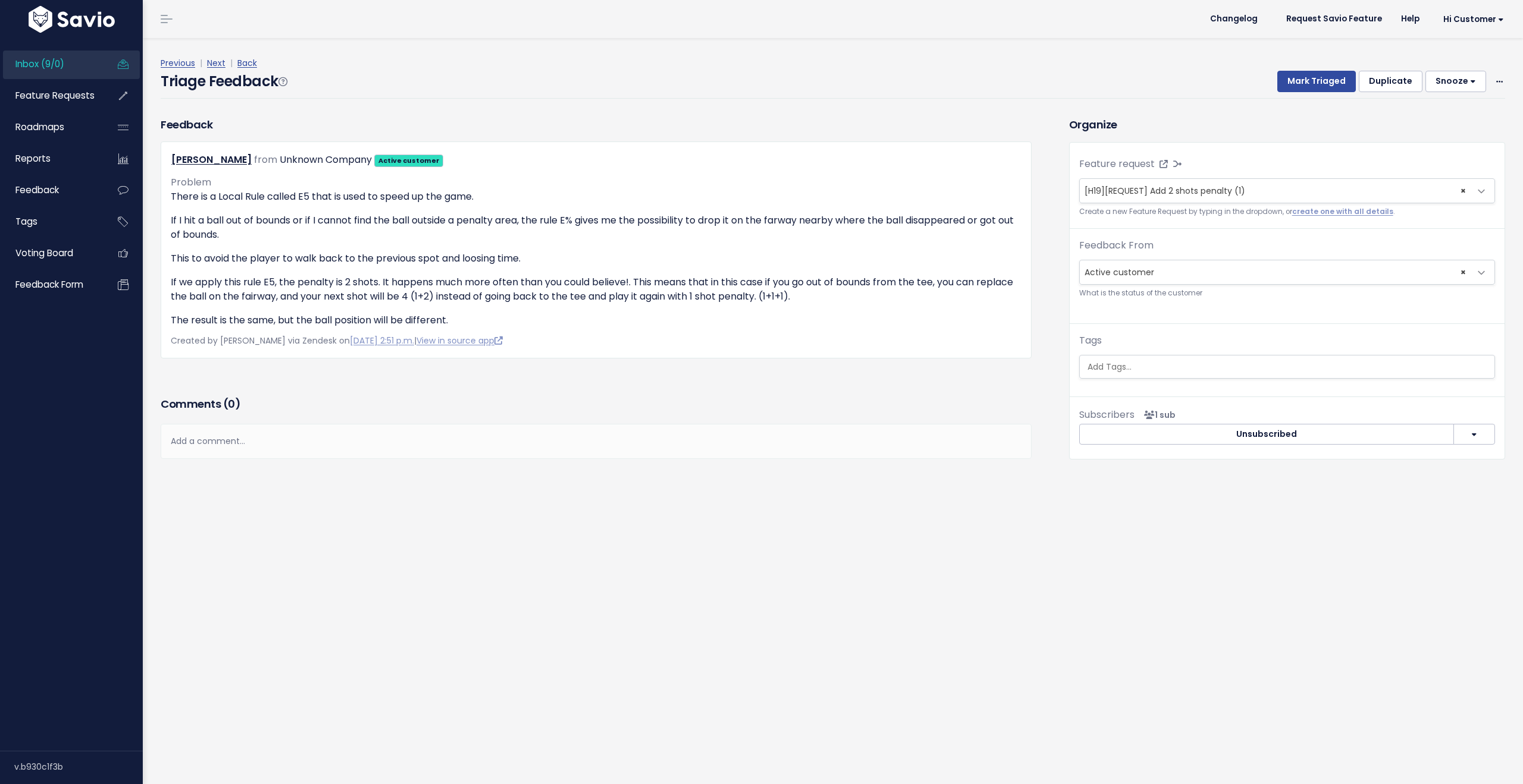
click at [85, 56] on link "Inbox (9/0)" at bounding box center [51, 64] width 96 height 27
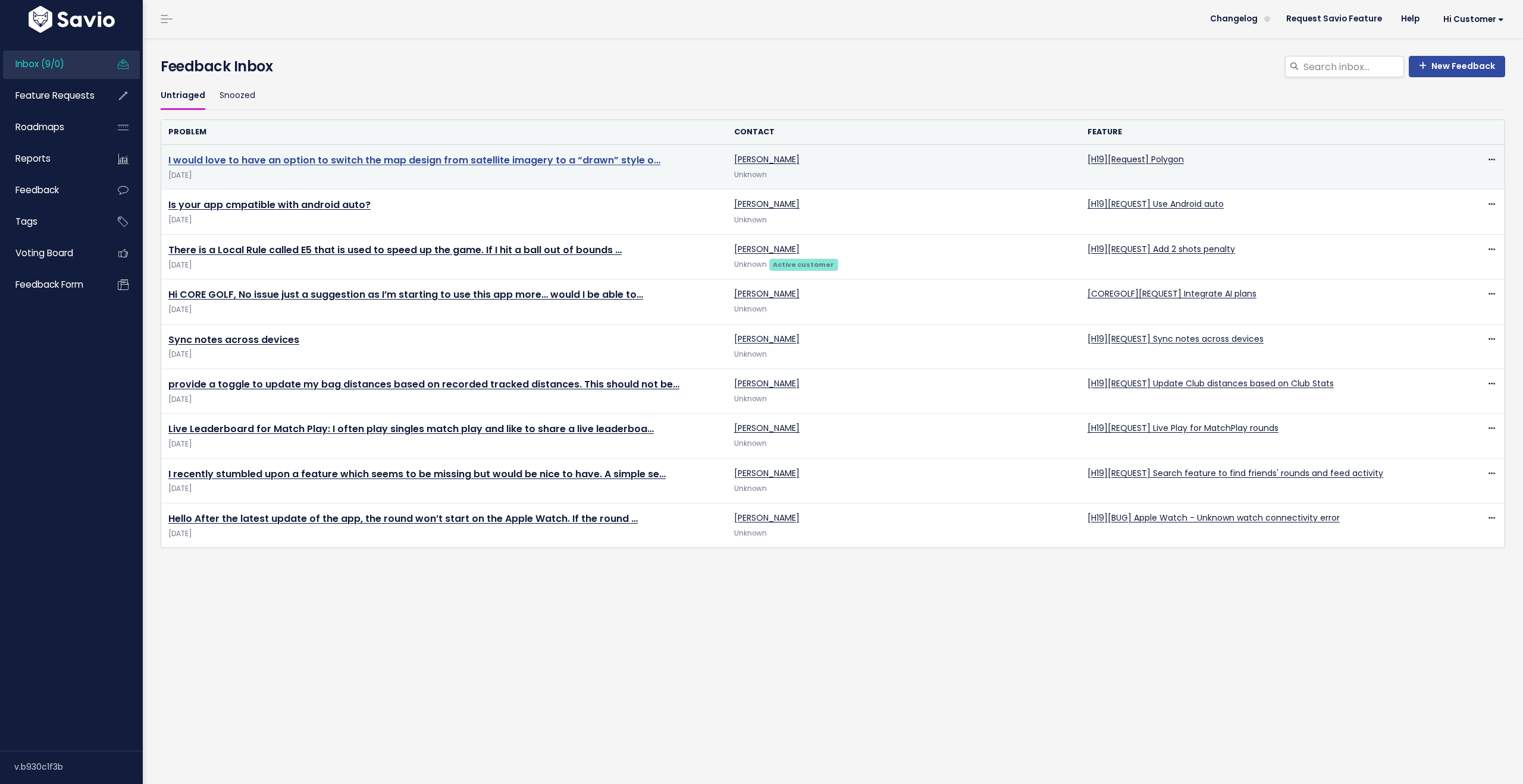
click at [574, 161] on link "I would love to have an option to switch the map design from satellite imagery …" at bounding box center [414, 160] width 492 height 14
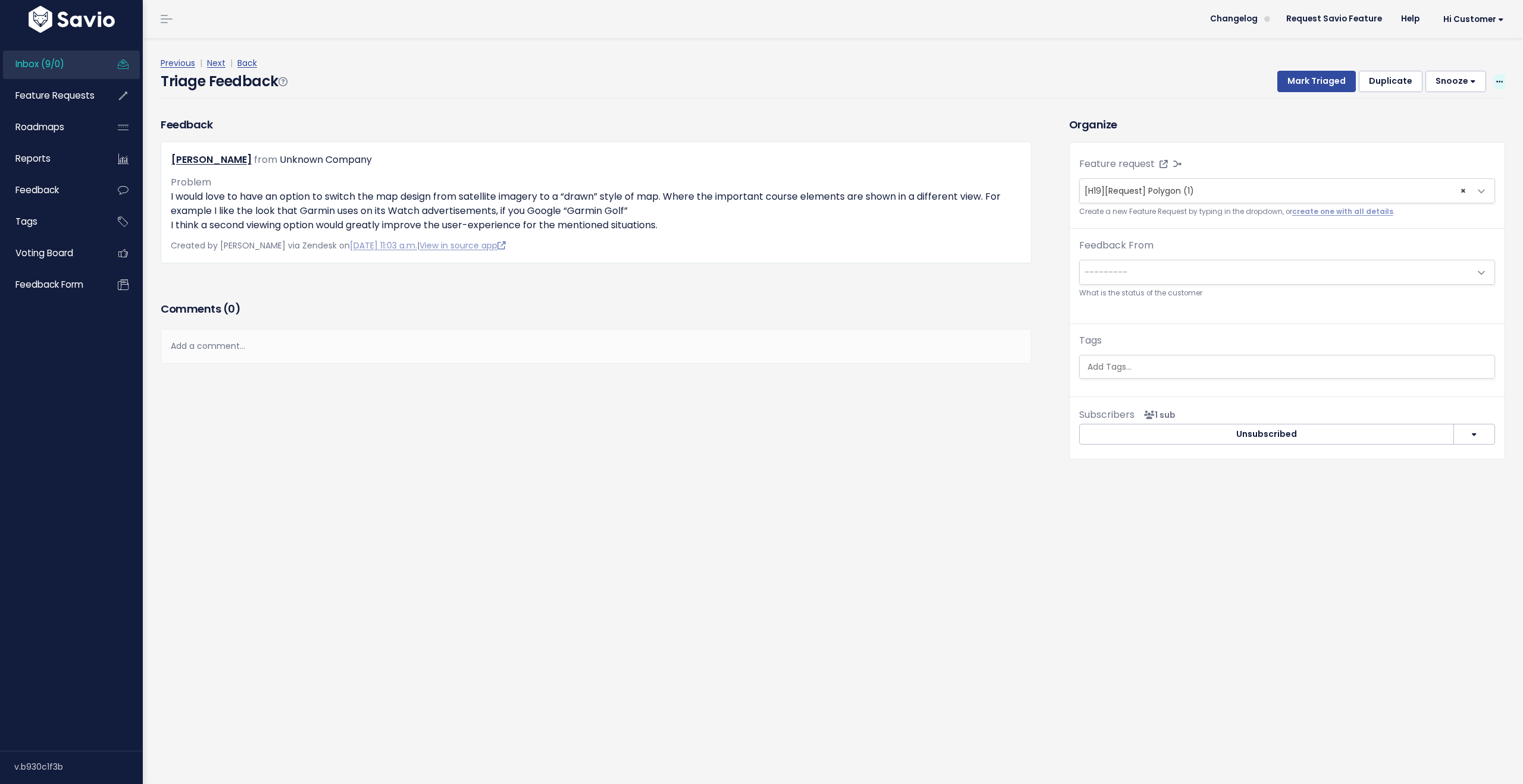
click at [1497, 82] on icon at bounding box center [1500, 83] width 6 height 8
click at [549, 293] on div "Feedback Julius Dierichsweiler from Unknown Company Problem" at bounding box center [596, 207] width 889 height 183
click at [449, 249] on link "View in source app" at bounding box center [463, 245] width 87 height 12
click at [1497, 85] on icon at bounding box center [1500, 83] width 6 height 8
click at [1431, 132] on link "Delete" at bounding box center [1452, 137] width 86 height 23
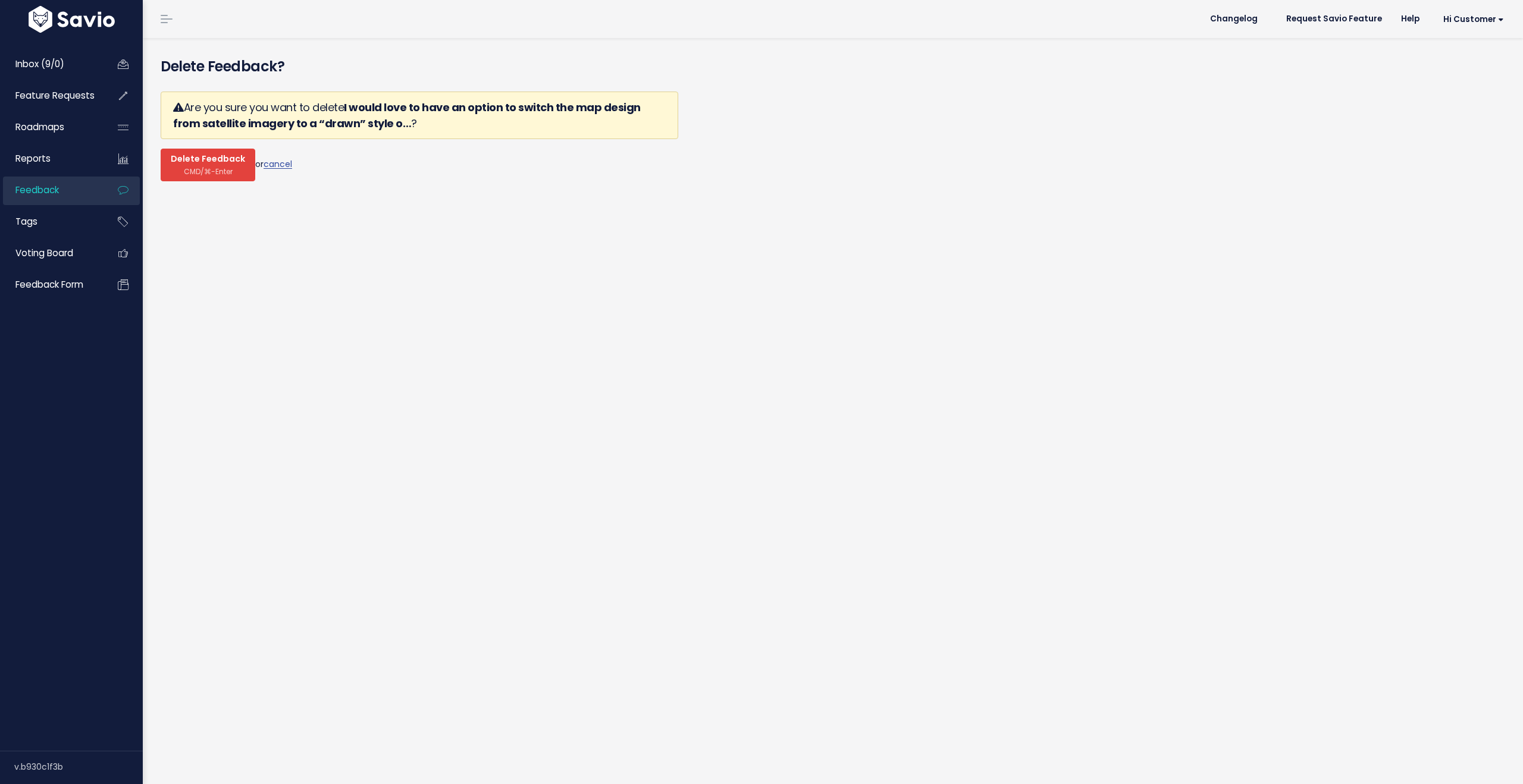
click at [184, 170] on span "CMD/⌘-Enter" at bounding box center [207, 172] width 48 height 9
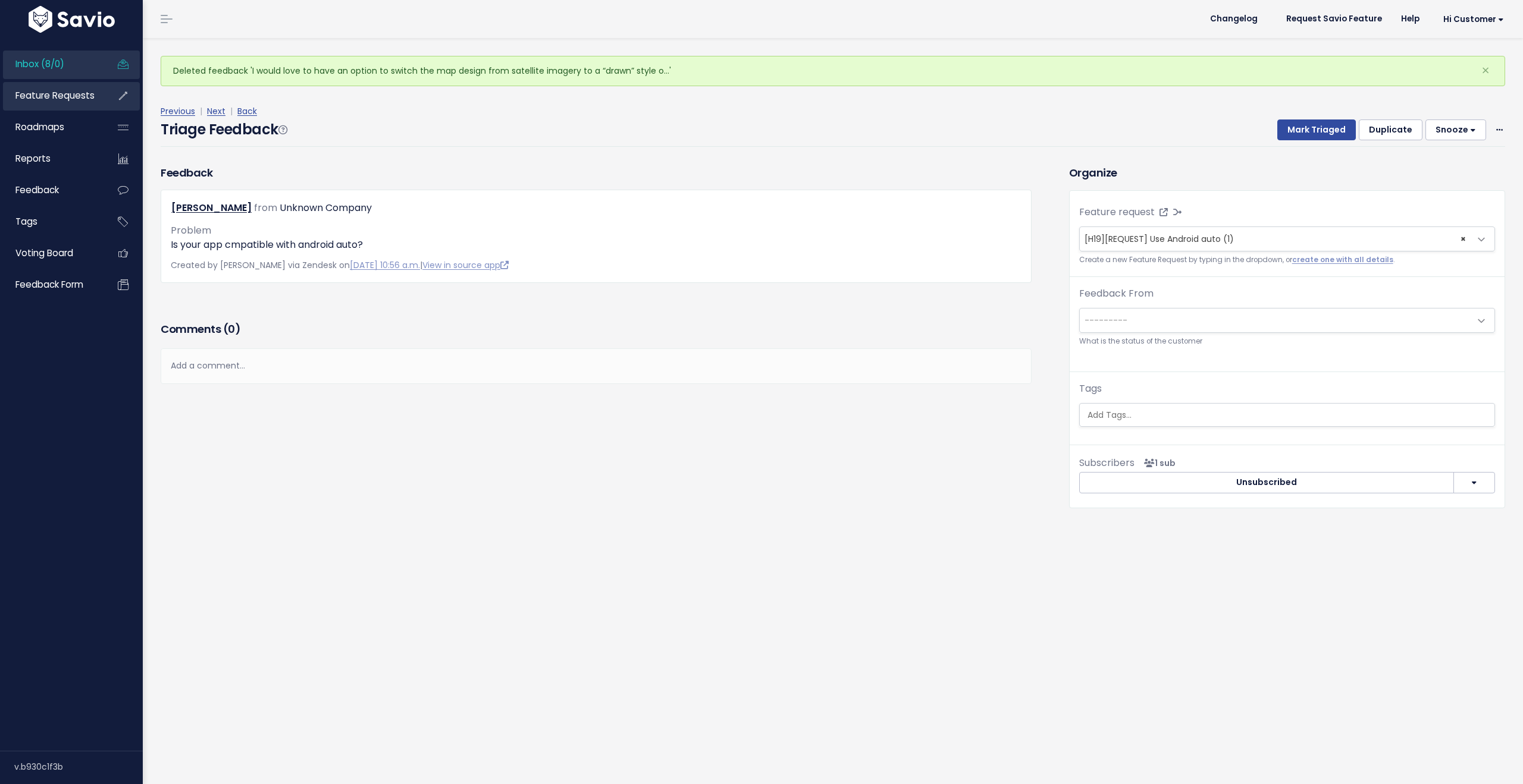
click at [28, 98] on span "Feature Requests" at bounding box center [55, 95] width 79 height 12
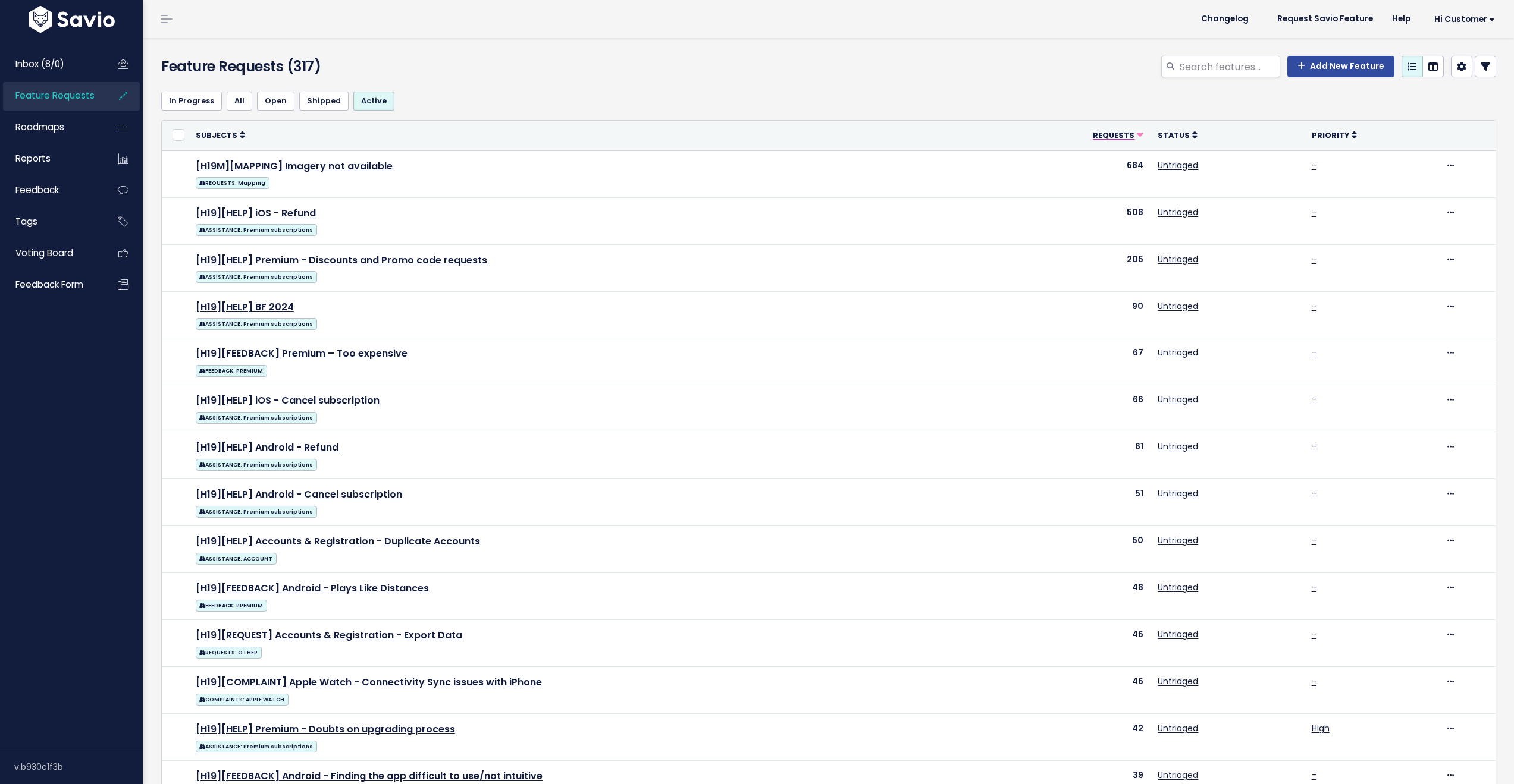
click at [1107, 136] on span "Requests" at bounding box center [1113, 136] width 41 height 10
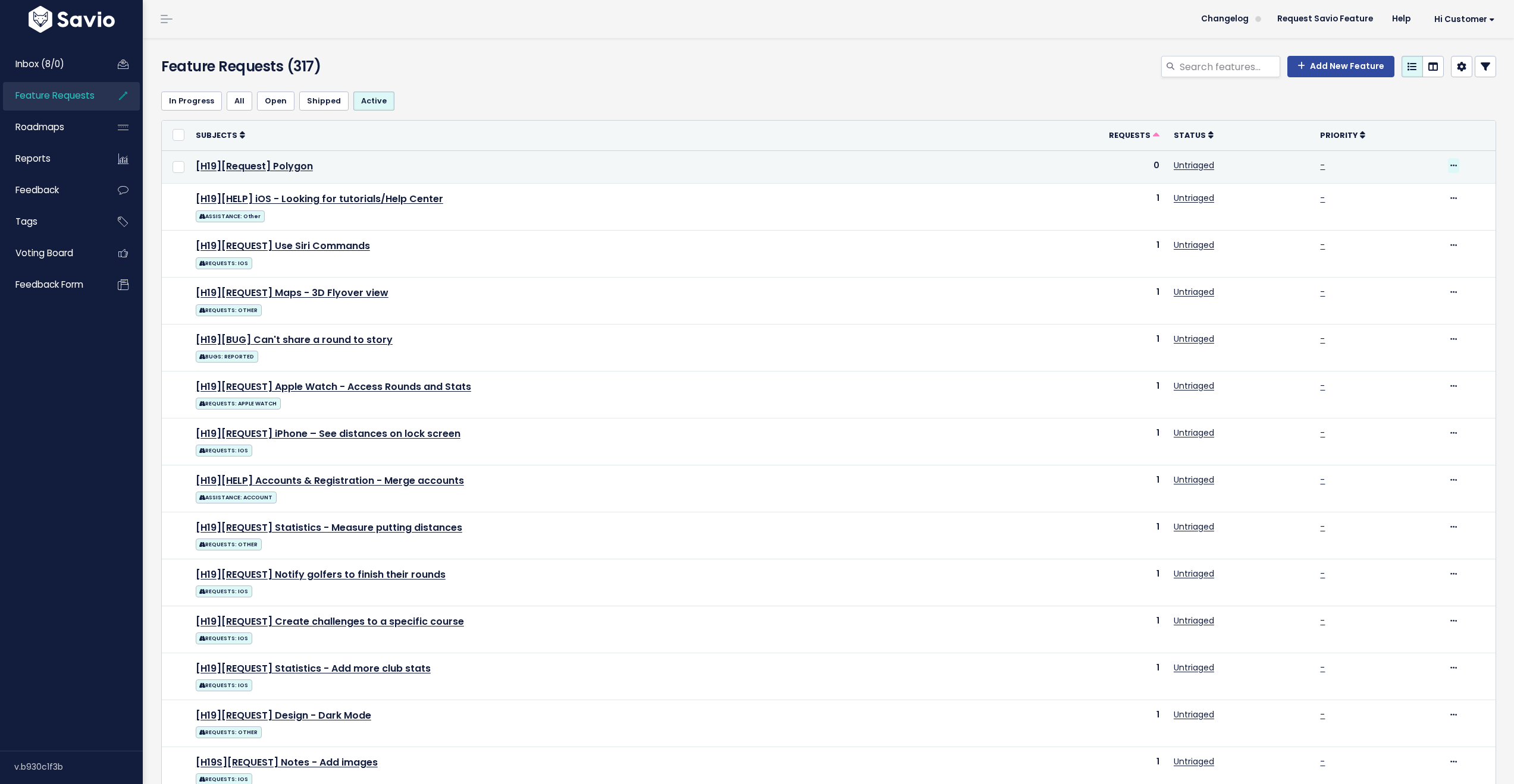
click at [1451, 165] on icon at bounding box center [1454, 166] width 6 height 8
click at [1380, 292] on link "Delete" at bounding box center [1404, 291] width 88 height 23
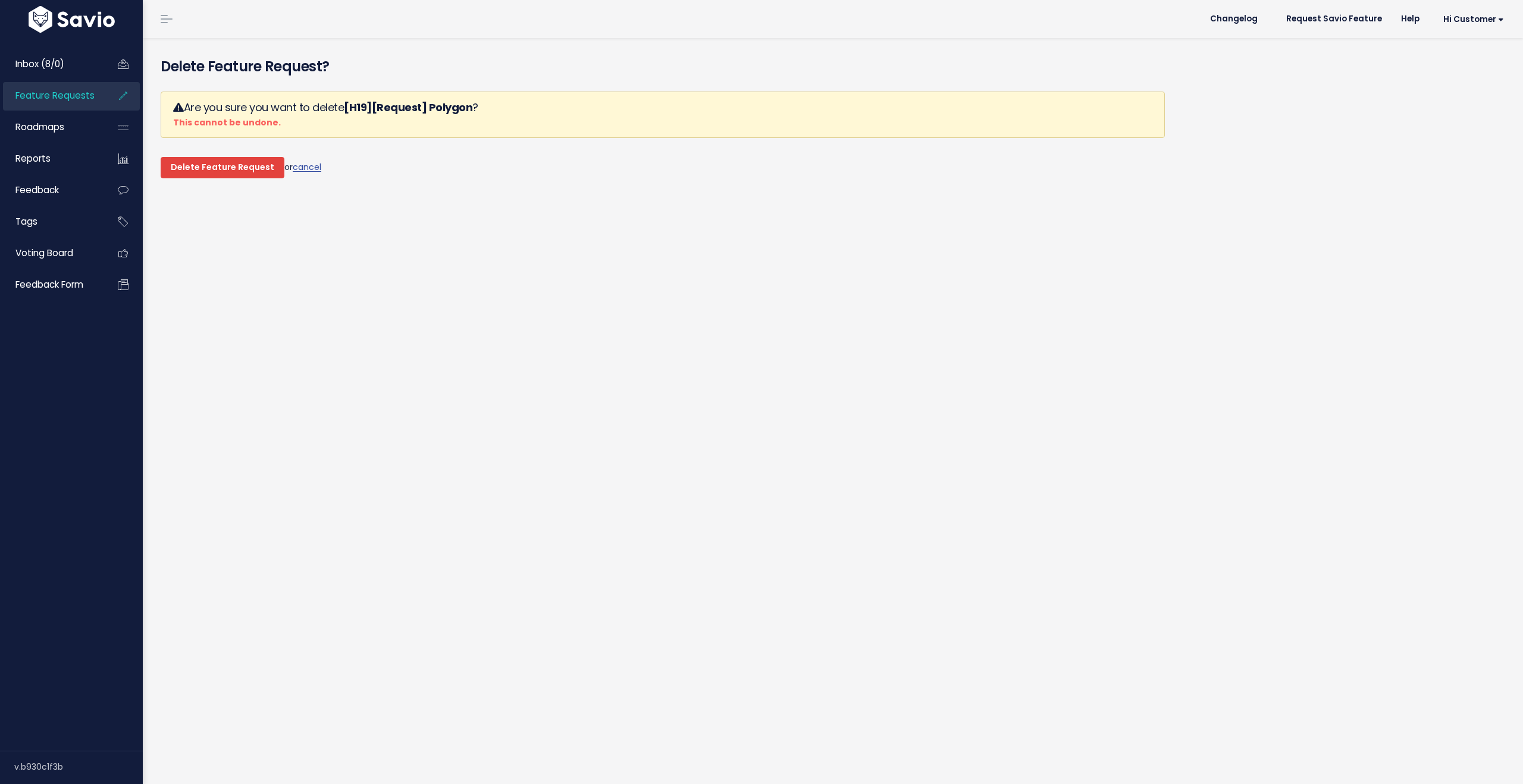
click at [227, 177] on input "Delete Feature Request" at bounding box center [223, 167] width 124 height 21
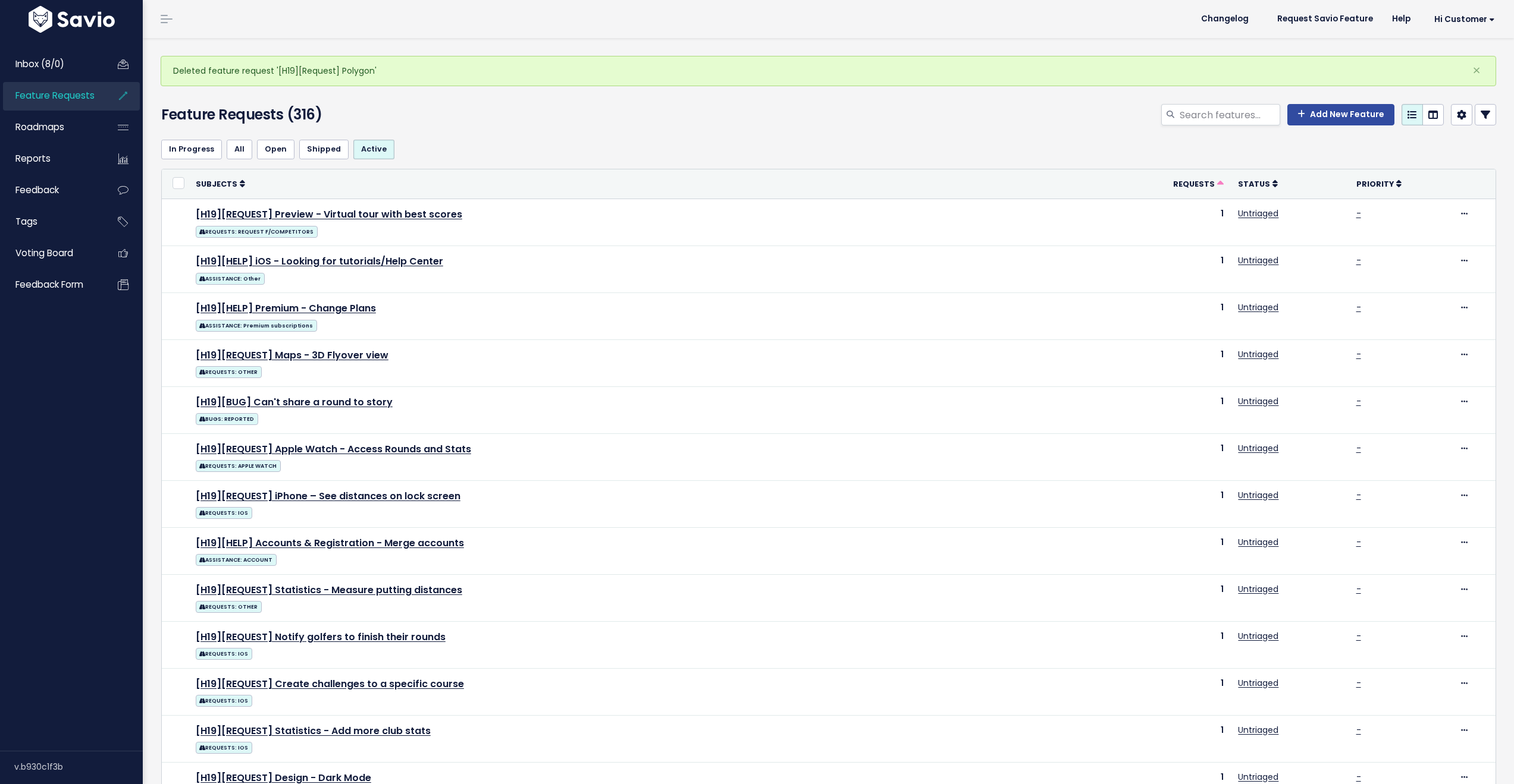
click at [611, 123] on div "Add New Feature" at bounding box center [1055, 117] width 903 height 26
click at [35, 78] on li "Inbox (8/0)" at bounding box center [72, 65] width 137 height 28
click at [61, 65] on span "Inbox (8/0)" at bounding box center [39, 63] width 48 height 12
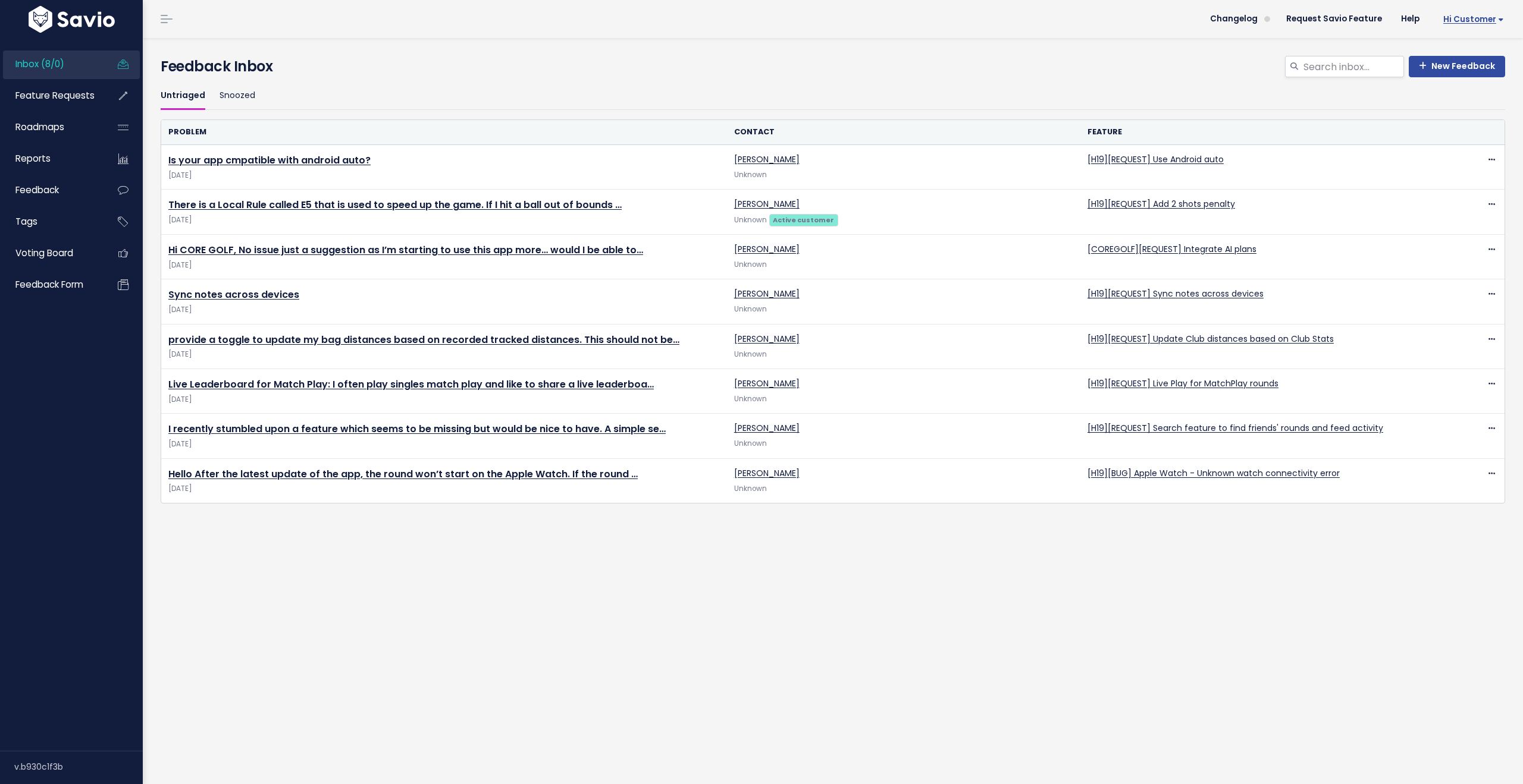
click at [1462, 19] on span "Hi Customer" at bounding box center [1474, 19] width 61 height 9
click at [1447, 192] on link "Logout" at bounding box center [1465, 193] width 87 height 23
